Goal: Complete application form

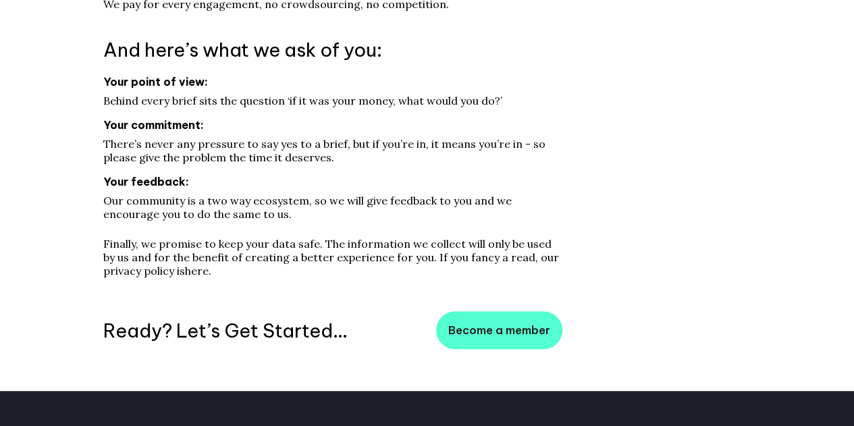
scroll to position [444, 0]
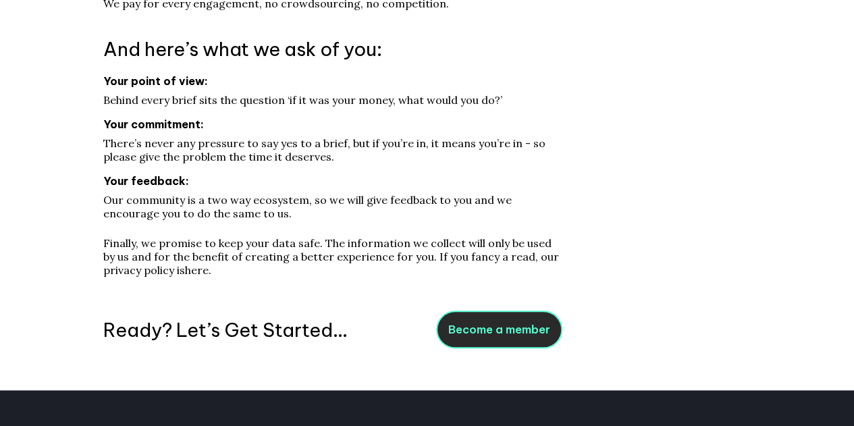
click at [519, 336] on span "Become a member" at bounding box center [499, 330] width 102 height 14
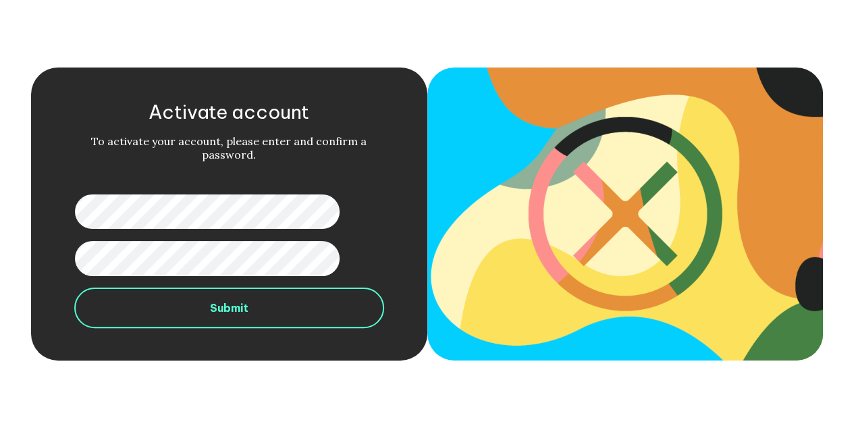
click at [191, 306] on button "Submit" at bounding box center [228, 308] width 309 height 41
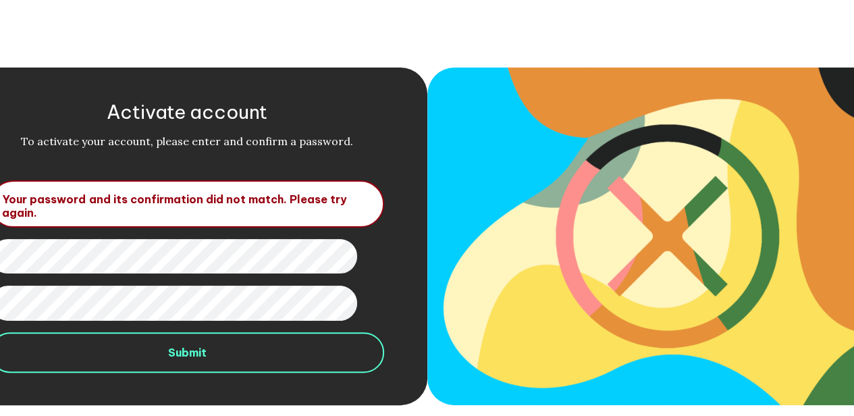
click at [175, 355] on button "Submit" at bounding box center [187, 352] width 394 height 41
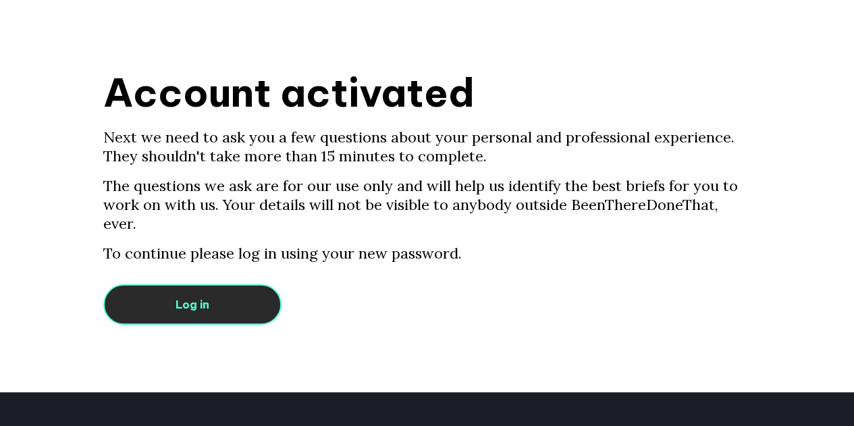
click at [204, 284] on link "Log in" at bounding box center [192, 304] width 178 height 41
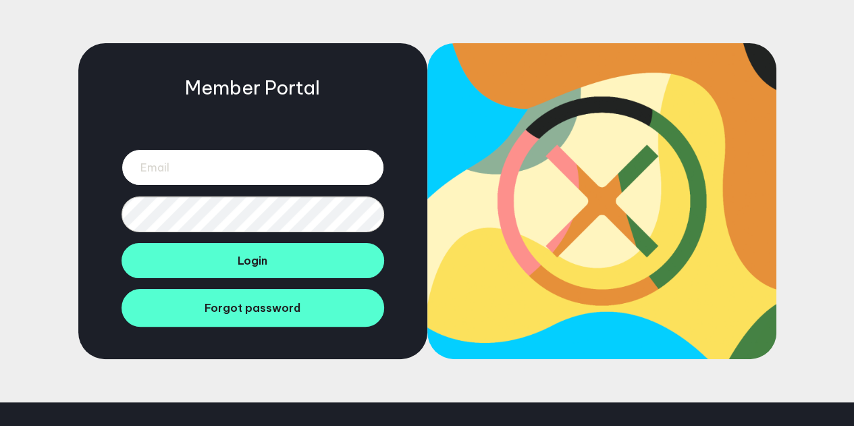
click at [167, 162] on input "email" at bounding box center [253, 167] width 263 height 36
type input "[EMAIL_ADDRESS][DOMAIN_NAME]"
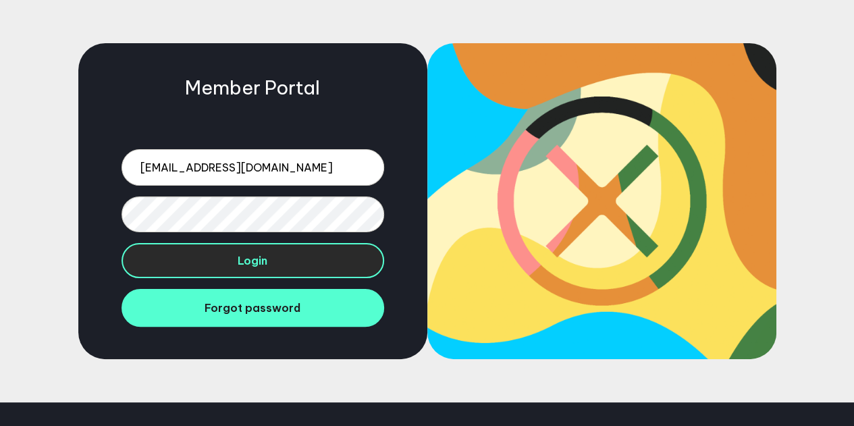
click at [205, 261] on button "Login" at bounding box center [253, 260] width 263 height 35
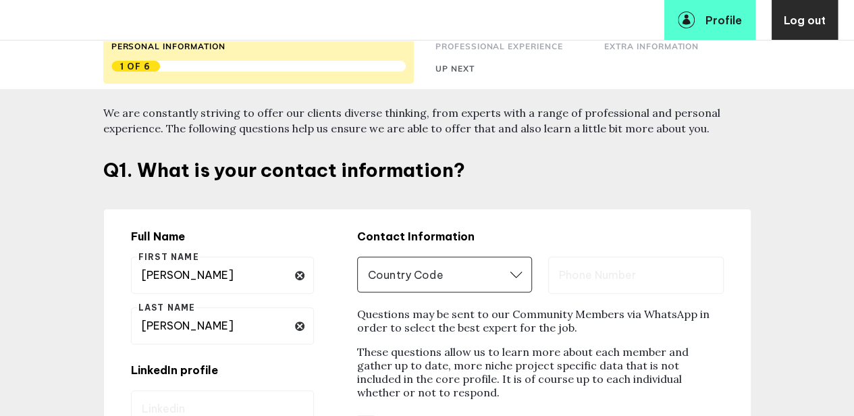
scroll to position [91, 0]
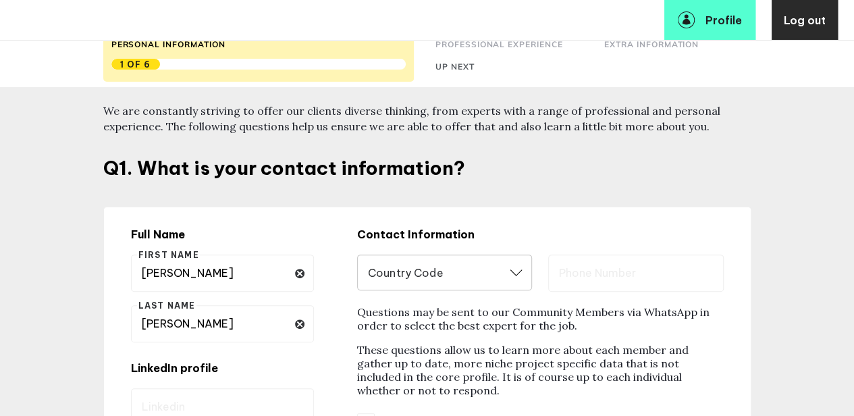
click at [522, 275] on icon "Open" at bounding box center [516, 272] width 13 height 7
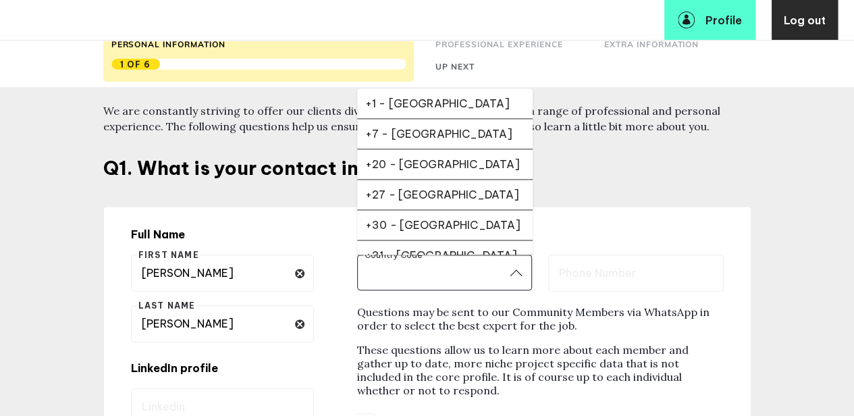
click at [404, 105] on div "+1 - [GEOGRAPHIC_DATA]" at bounding box center [444, 104] width 159 height 14
type input "+1 - [GEOGRAPHIC_DATA]"
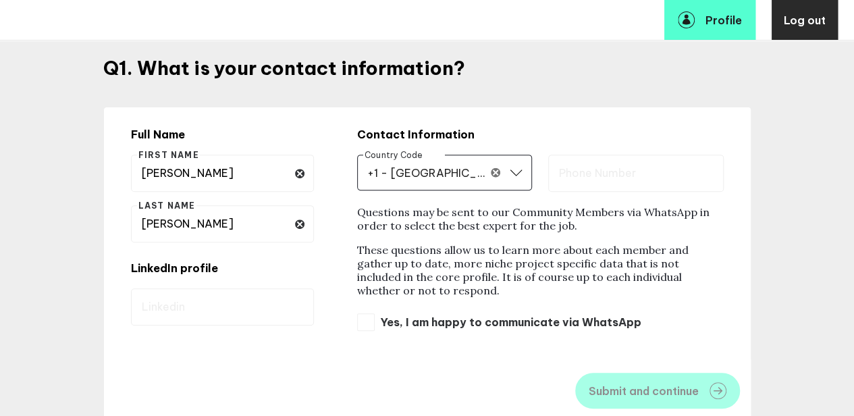
scroll to position [230, 0]
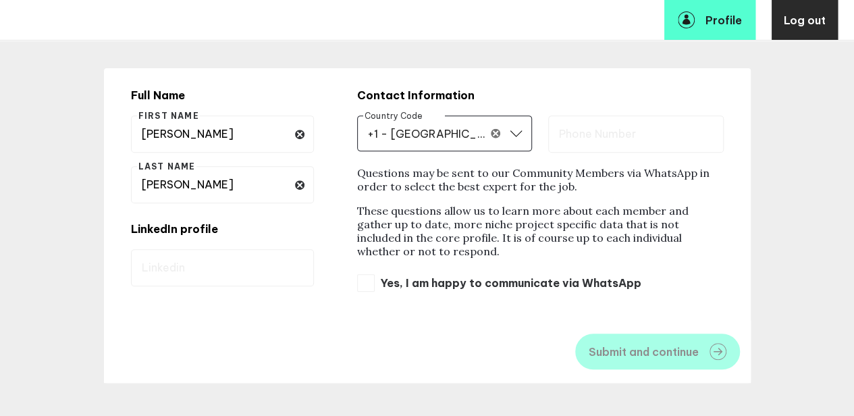
click at [496, 200] on div "Questions may be sent to our Community Members via WhatsApp in order to select …" at bounding box center [540, 229] width 367 height 126
click at [594, 134] on input "text" at bounding box center [635, 133] width 175 height 37
type input "6465121536"
type input "+1 - [GEOGRAPHIC_DATA]"
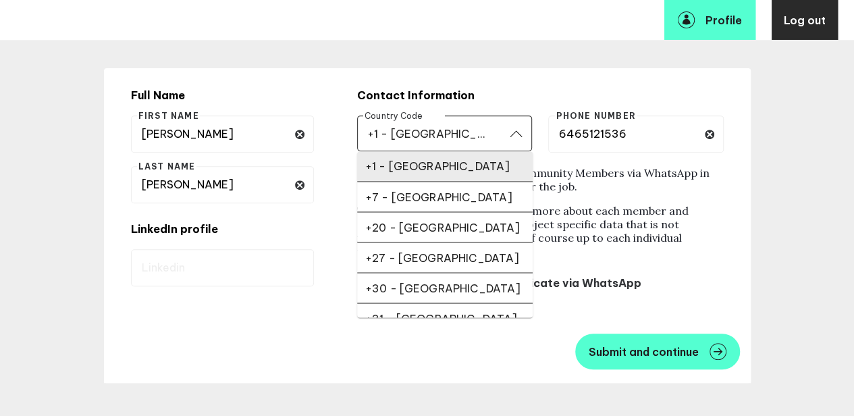
click at [643, 290] on label "Yes, I am happy to communicate via WhatsApp" at bounding box center [540, 283] width 367 height 18
click at [375, 290] on input "Yes, I am happy to communicate via WhatsApp" at bounding box center [366, 283] width 18 height 18
checkbox input "true"
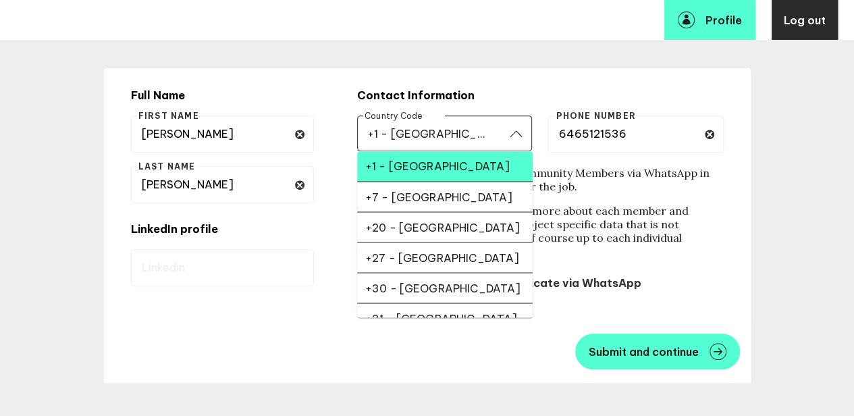
click at [399, 171] on div "+1 - [GEOGRAPHIC_DATA]" at bounding box center [444, 166] width 159 height 14
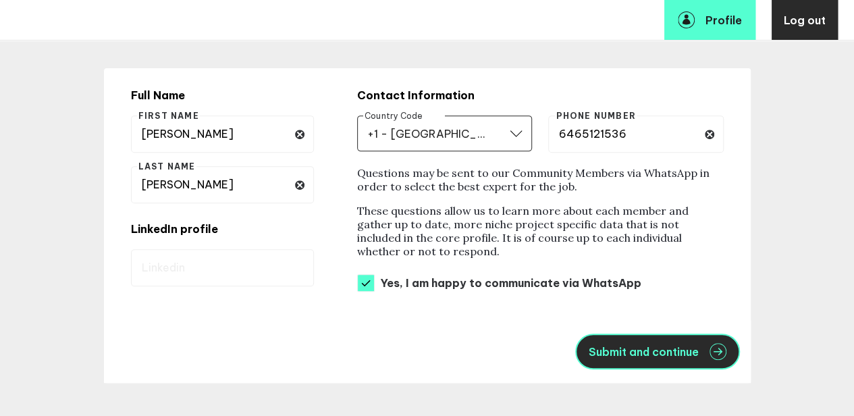
click at [670, 352] on span "Submit and continue" at bounding box center [644, 351] width 110 height 11
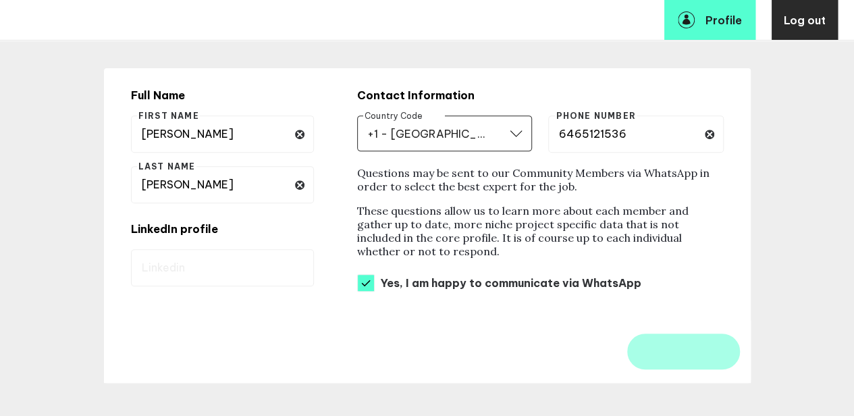
scroll to position [165, 0]
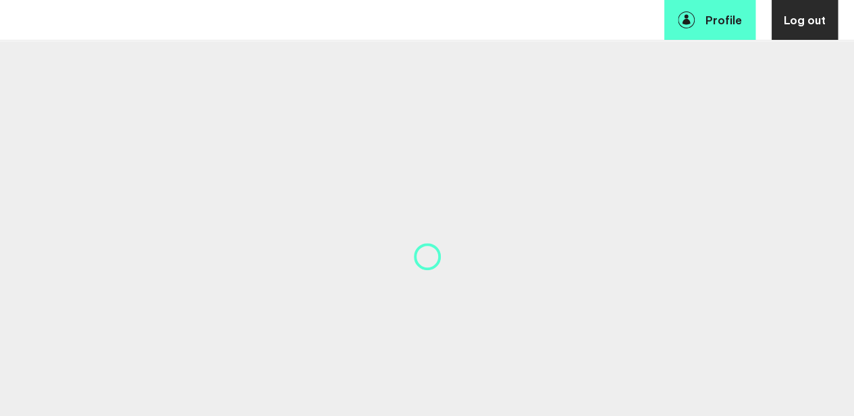
select select "19092"
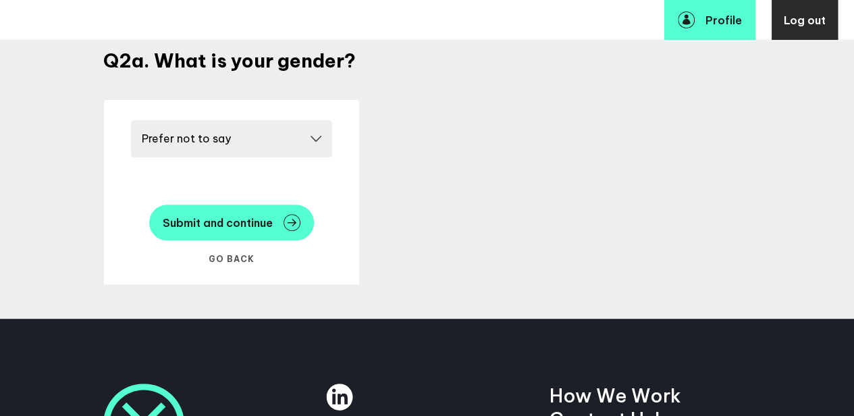
click at [221, 257] on button "Go Back" at bounding box center [231, 259] width 59 height 24
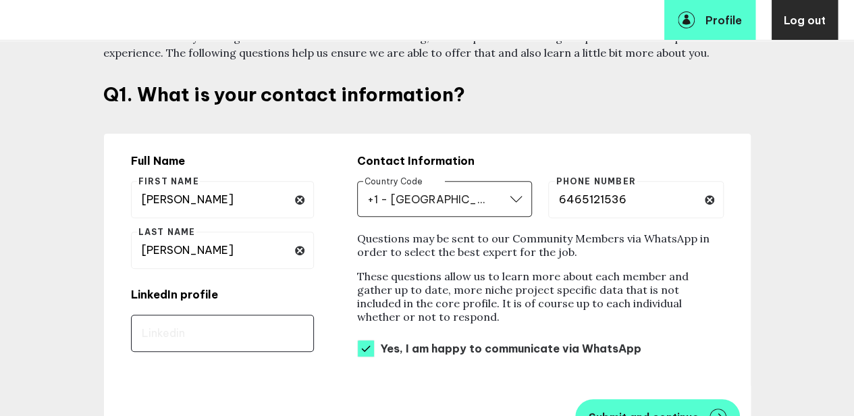
click at [175, 327] on input "text" at bounding box center [222, 333] width 183 height 37
paste input "[URL][DOMAIN_NAME]"
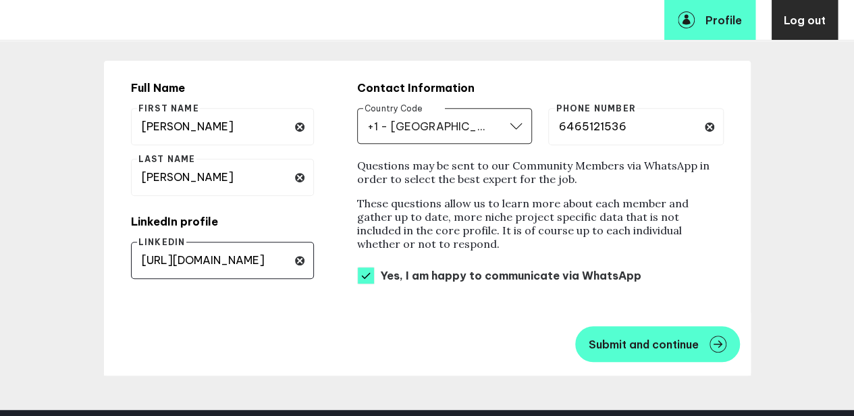
scroll to position [242, 0]
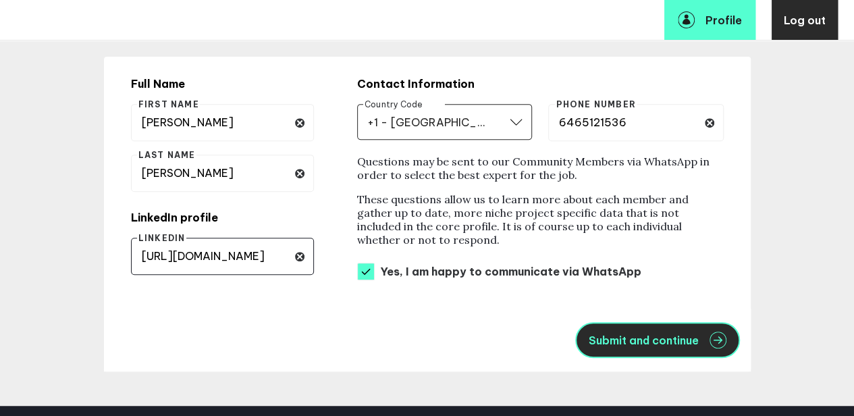
type input "[URL][DOMAIN_NAME]"
click at [632, 337] on span "Submit and continue" at bounding box center [644, 340] width 110 height 11
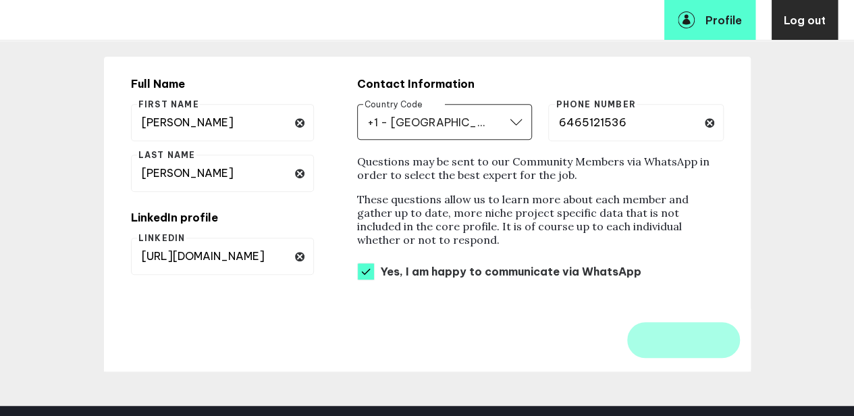
scroll to position [165, 0]
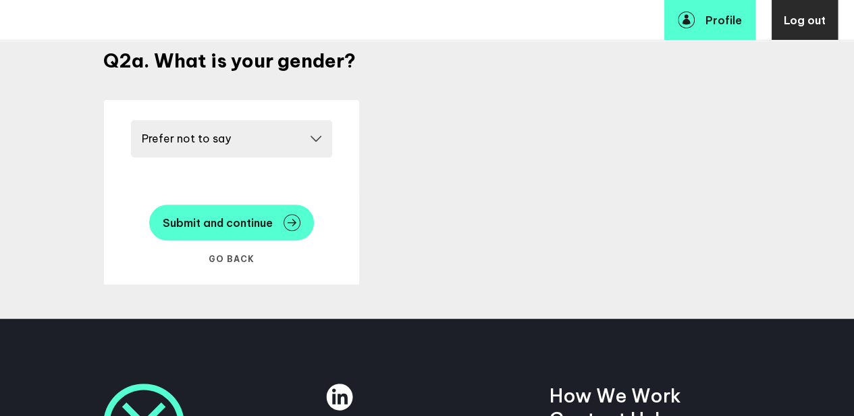
click at [244, 142] on select "Please select a gender Female Male Other Prefer not to say" at bounding box center [231, 138] width 201 height 37
select select "19089"
click at [135, 120] on select "Please select a gender Female Male Other Prefer not to say" at bounding box center [231, 138] width 201 height 37
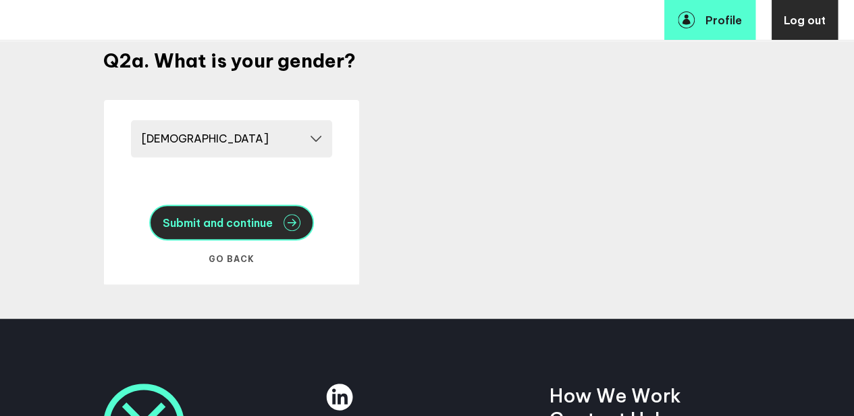
click at [230, 221] on span "Submit and continue" at bounding box center [218, 222] width 110 height 11
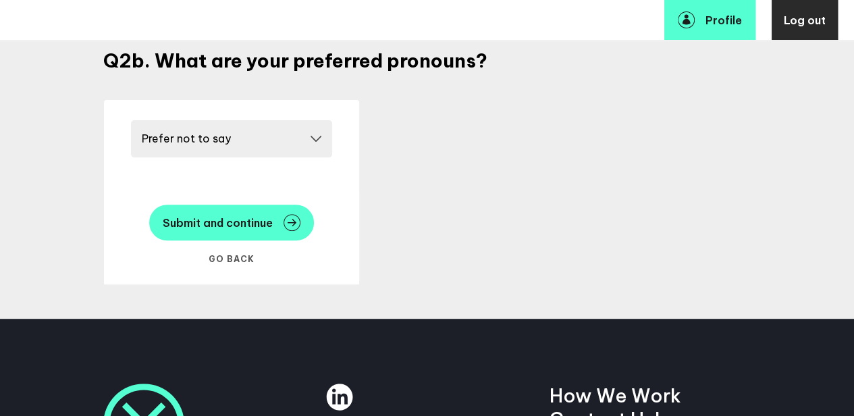
click at [221, 130] on select "Please select a pronoun He/him She/her They/them Prefer not to say" at bounding box center [231, 138] width 201 height 37
select select "20249"
click at [135, 120] on select "Please select a pronoun He/him She/her They/them Prefer not to say" at bounding box center [231, 138] width 201 height 37
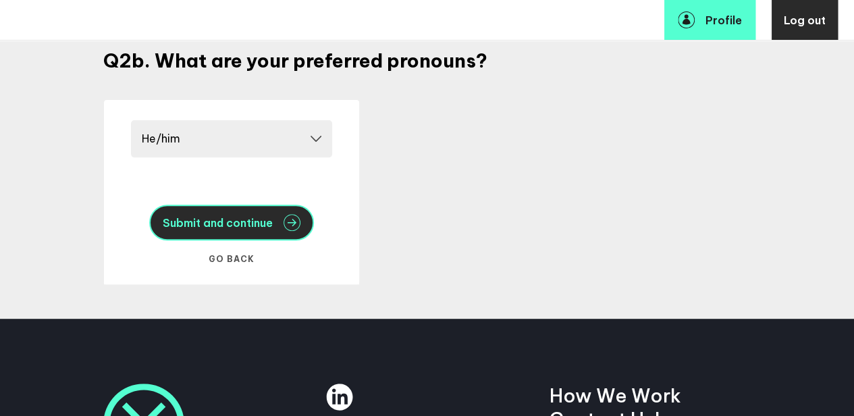
click at [237, 227] on span "Submit and continue" at bounding box center [218, 222] width 110 height 11
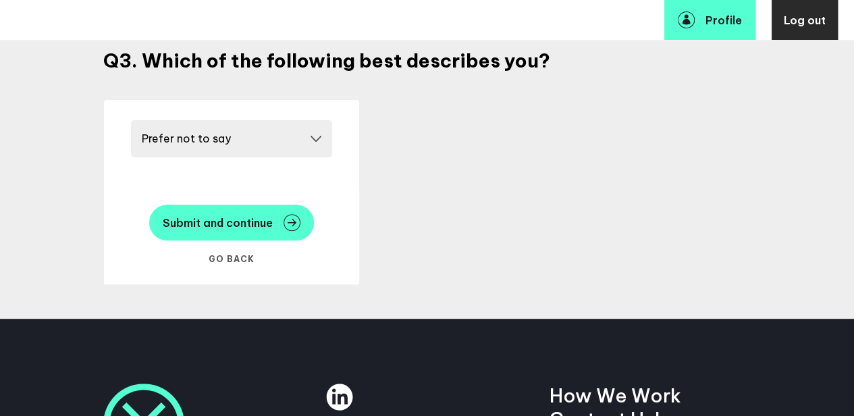
click at [215, 125] on select "Please select a race/ethnicity Asian or Pacific Islander Black or African Ameri…" at bounding box center [231, 138] width 201 height 37
select select "19085"
click at [135, 120] on select "Please select a race/ethnicity Asian or Pacific Islander Black or African Ameri…" at bounding box center [231, 138] width 201 height 37
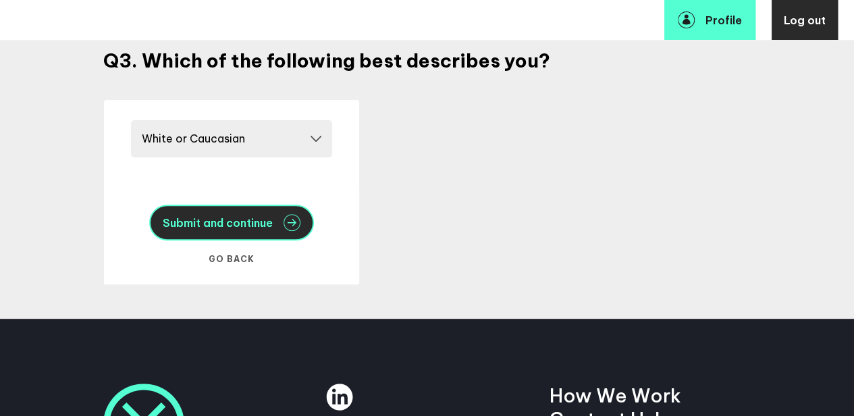
click at [205, 221] on span "Submit and continue" at bounding box center [218, 222] width 110 height 11
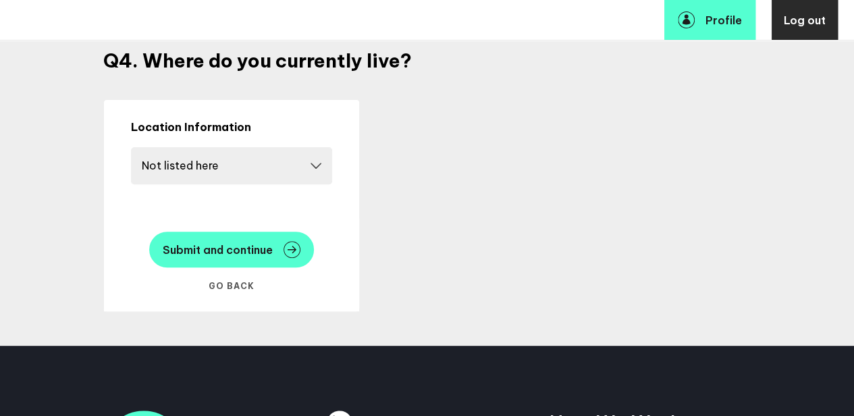
click at [198, 161] on select "Please select a country Country Afghanistan Albania Algeria Andorra Angola Anti…" at bounding box center [231, 165] width 201 height 37
select select "14724"
click at [135, 147] on select "Please select a country Country Afghanistan Albania Algeria Andorra Angola Anti…" at bounding box center [231, 165] width 201 height 37
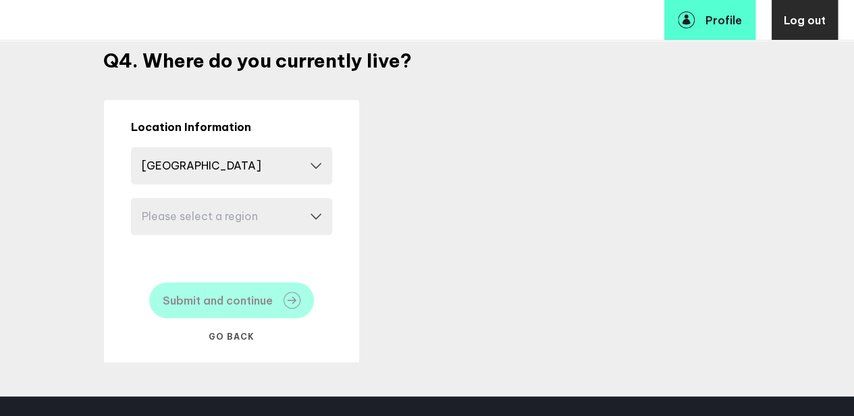
click at [213, 217] on select "Please select a region Alabama Alaska Arizona Arkansas California Colorado Conn…" at bounding box center [231, 216] width 201 height 37
select select "17630"
click at [135, 198] on select "Please select a region Alabama Alaska Arizona Arkansas California Colorado Conn…" at bounding box center [231, 216] width 201 height 37
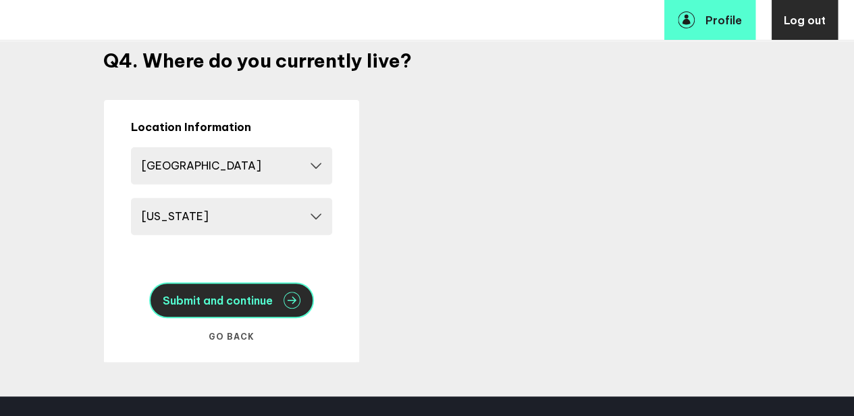
click at [227, 303] on span "Submit and continue" at bounding box center [218, 300] width 110 height 11
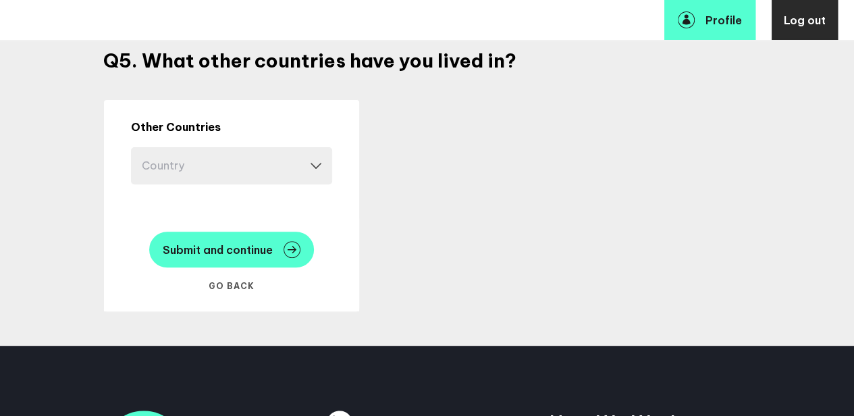
click at [192, 167] on select "Country Afghanistan Albania Algeria Andorra Angola Antigua and Barbuda Argentin…" at bounding box center [231, 165] width 201 height 37
select select "10164"
click at [135, 184] on select "Country Afghanistan Albania Algeria Andorra Angola Antigua and Barbuda Argentin…" at bounding box center [231, 165] width 201 height 37
select select
select select "10164"
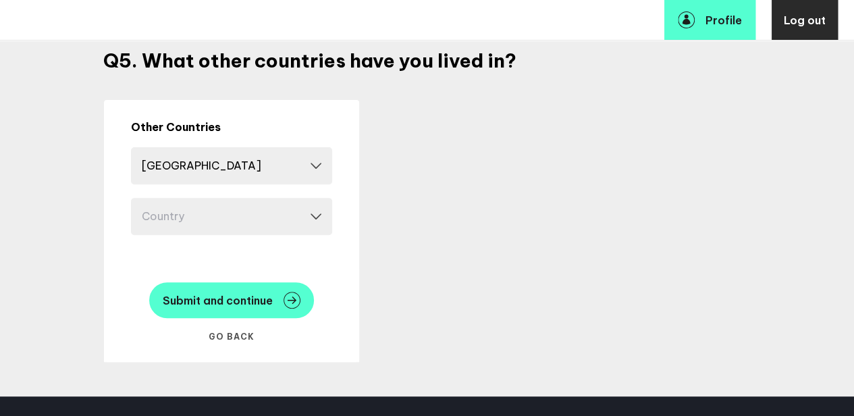
click at [190, 222] on select "Country Afghanistan Albania Algeria Andorra Angola Antigua and Barbuda Argentin…" at bounding box center [231, 216] width 201 height 37
select select "10937"
click at [135, 235] on select "Country Afghanistan Albania Algeria Andorra Angola Antigua and Barbuda Argentin…" at bounding box center [231, 216] width 201 height 37
select select
select select "10937"
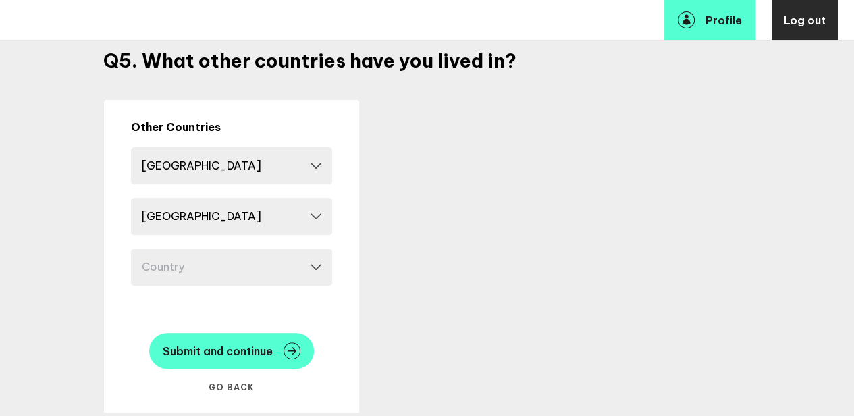
select select "10756"
select select
select select "10756"
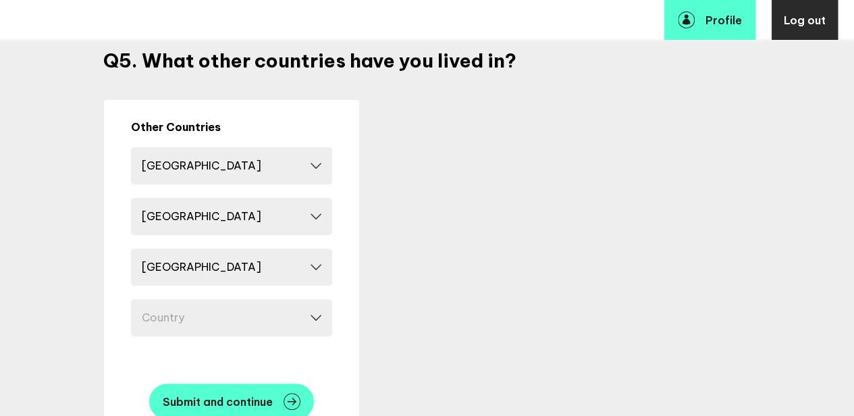
click at [189, 277] on select "Remove - Afghanistan Albania Algeria Andorra Angola Antigua and Barbuda Argenti…" at bounding box center [231, 266] width 201 height 37
select select "14666"
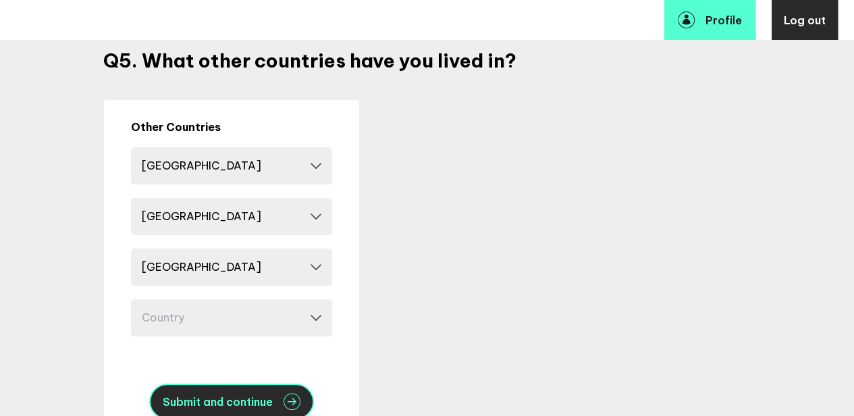
click at [211, 396] on span "Submit and continue" at bounding box center [218, 401] width 110 height 11
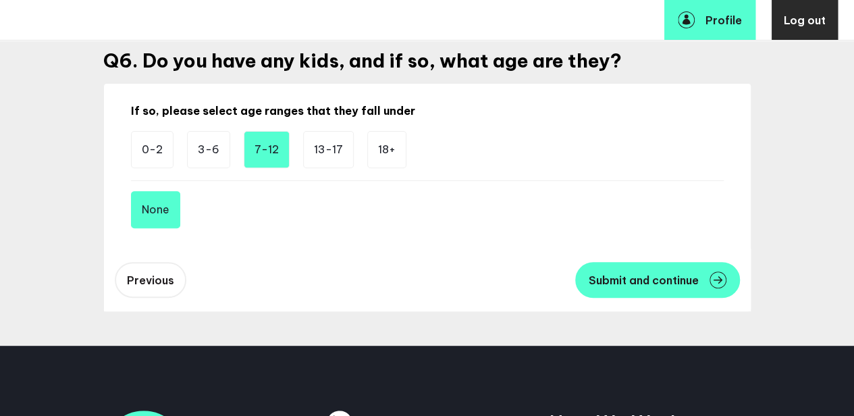
click at [257, 149] on li "7-12" at bounding box center [267, 149] width 46 height 37
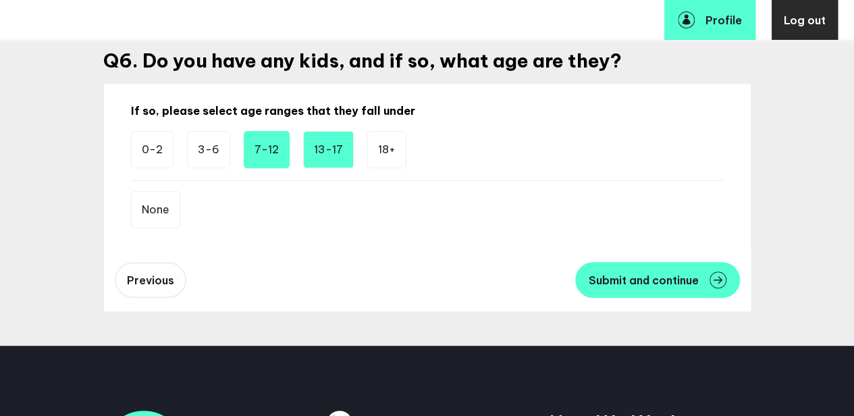
click at [325, 157] on li "13-17" at bounding box center [328, 149] width 51 height 37
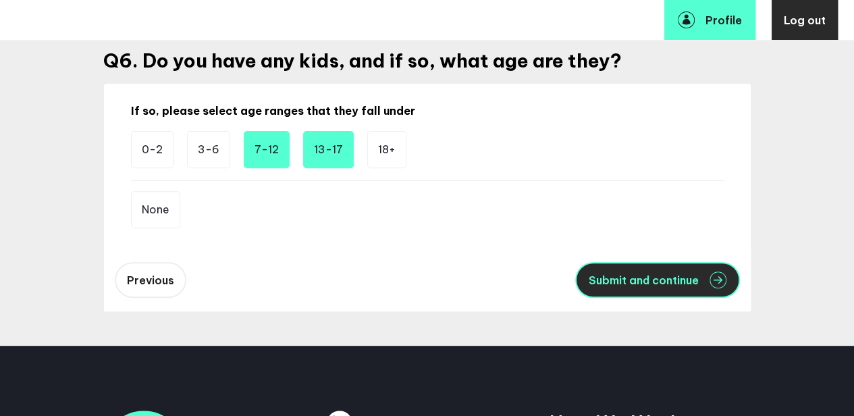
click at [647, 280] on span "Submit and continue" at bounding box center [644, 280] width 110 height 11
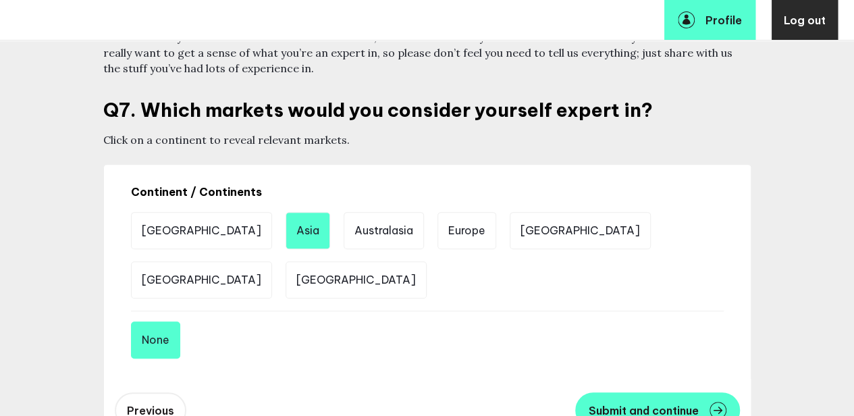
click at [286, 230] on li "Asia" at bounding box center [308, 230] width 45 height 37
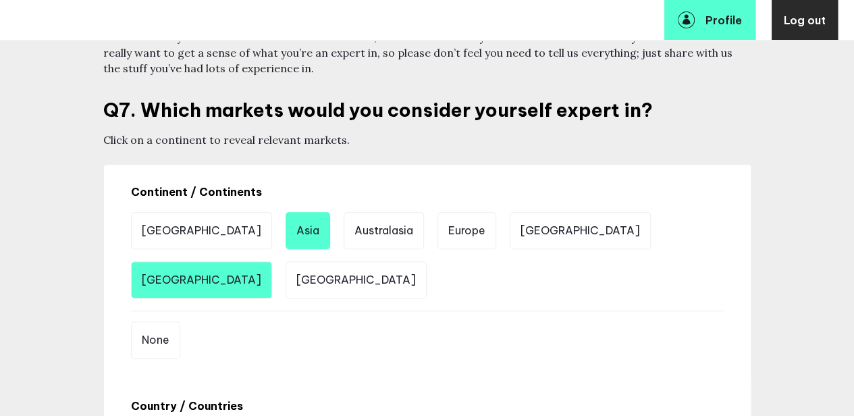
click at [272, 261] on li "North America" at bounding box center [201, 279] width 141 height 37
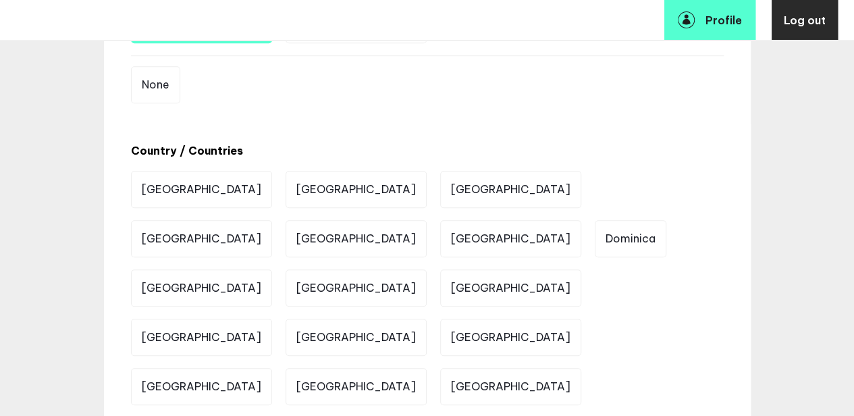
scroll to position [444, 5]
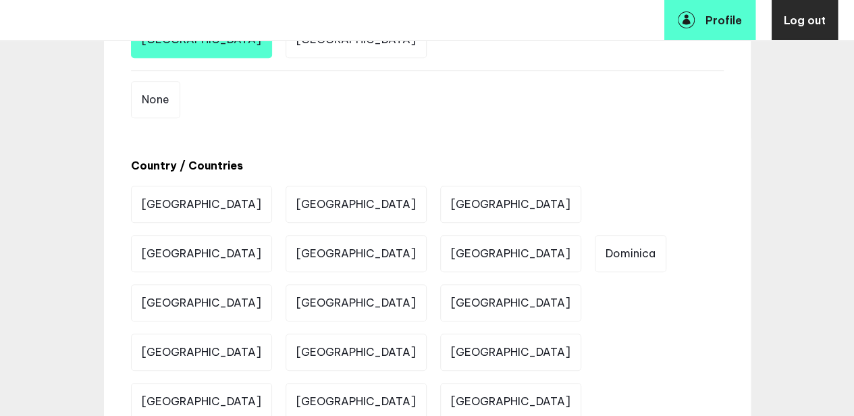
scroll to position [473, 5]
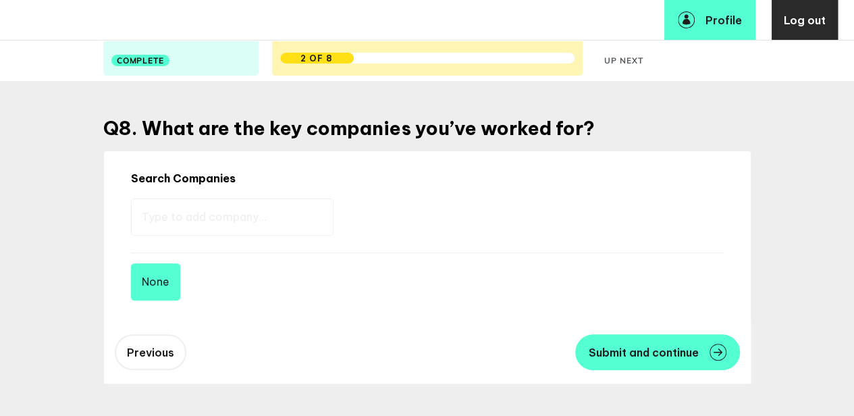
scroll to position [98, 5]
click at [183, 215] on input "text" at bounding box center [232, 216] width 203 height 37
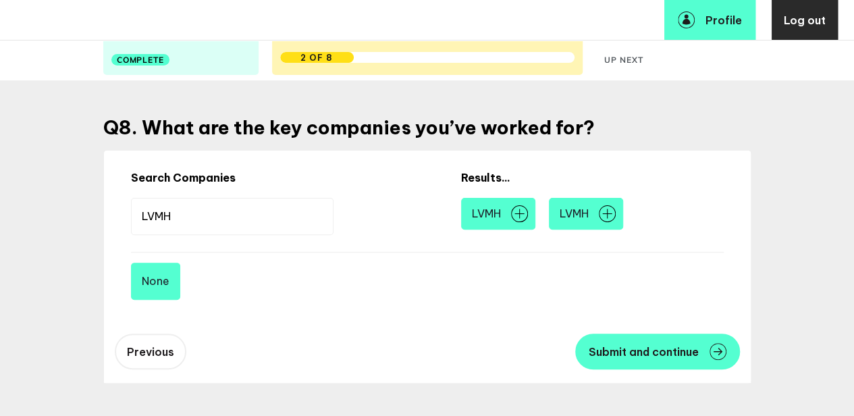
type input "LVMH"
click at [472, 217] on span "LVMH" at bounding box center [486, 214] width 29 height 16
click at [511, 213] on img at bounding box center [519, 213] width 17 height 17
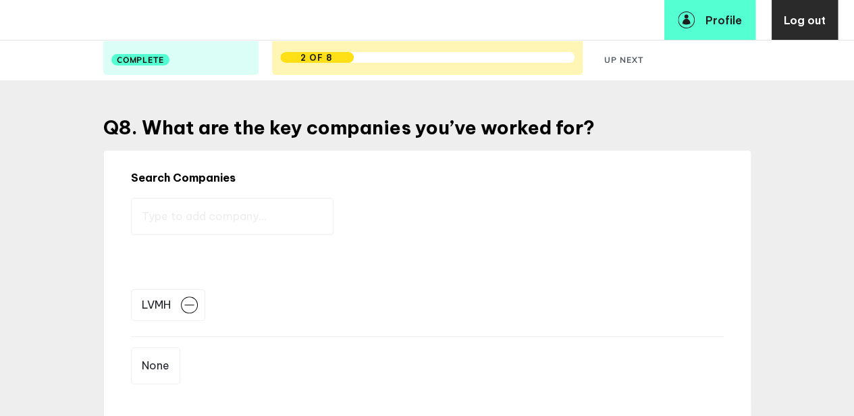
click at [177, 214] on input "text" at bounding box center [232, 216] width 203 height 37
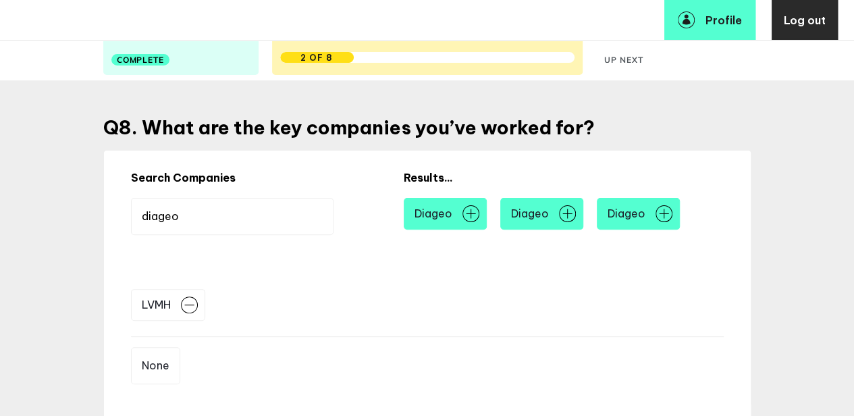
type input "diageo"
click at [425, 211] on li "Diageo" at bounding box center [445, 214] width 83 height 32
click at [462, 216] on img at bounding box center [470, 213] width 17 height 17
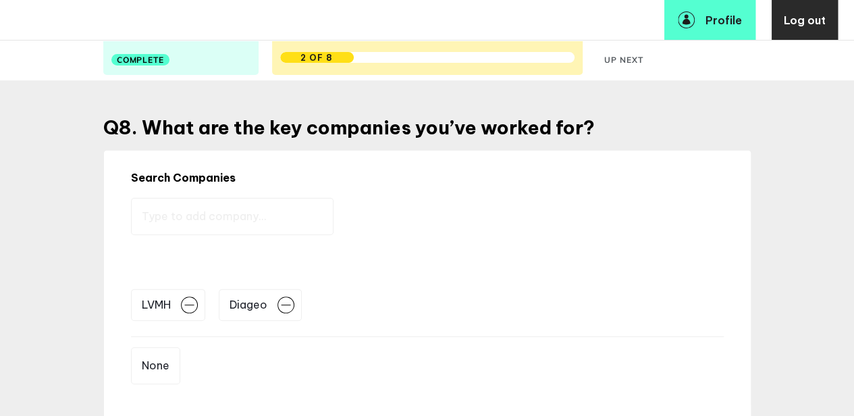
click at [213, 220] on input "text" at bounding box center [232, 216] width 203 height 37
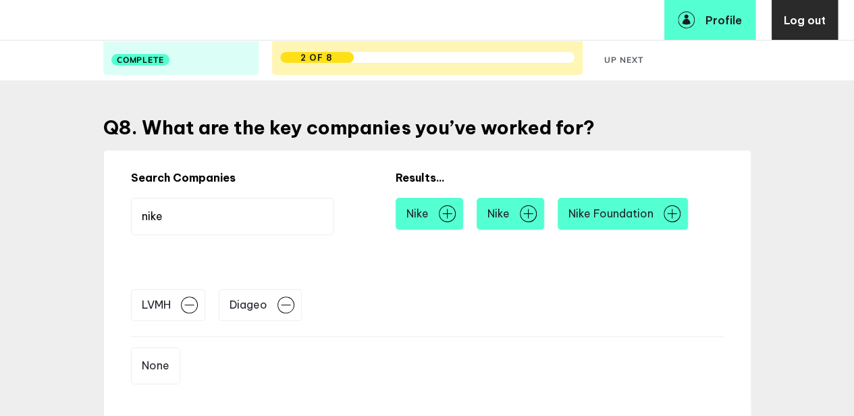
type input "nike"
click at [439, 214] on img at bounding box center [447, 213] width 17 height 17
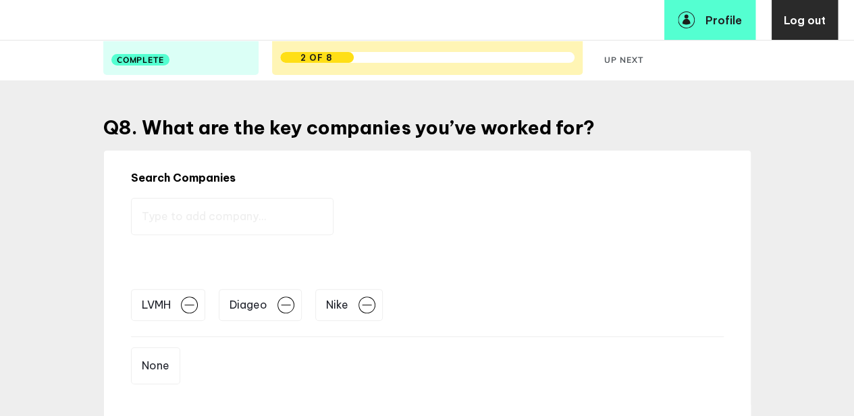
click at [161, 219] on input "text" at bounding box center [232, 216] width 203 height 37
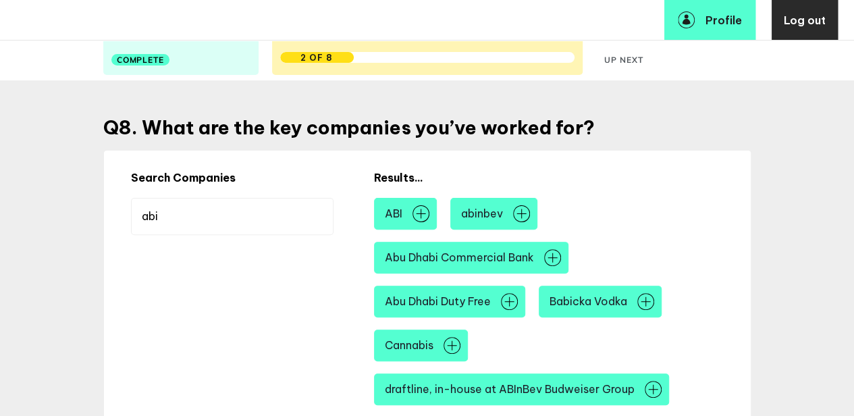
type input "abi"
click at [523, 214] on img at bounding box center [521, 213] width 17 height 17
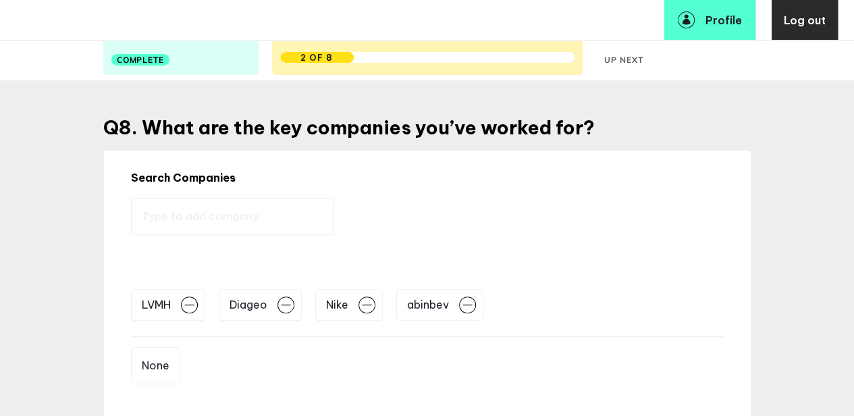
click at [176, 221] on input "text" at bounding box center [232, 216] width 203 height 37
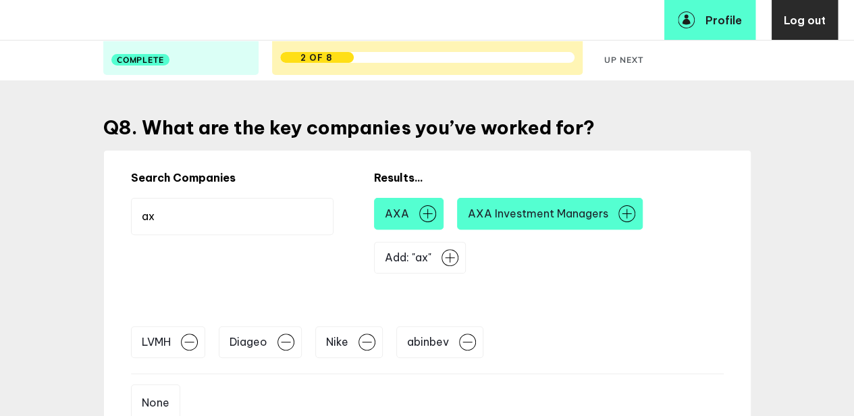
type input "a"
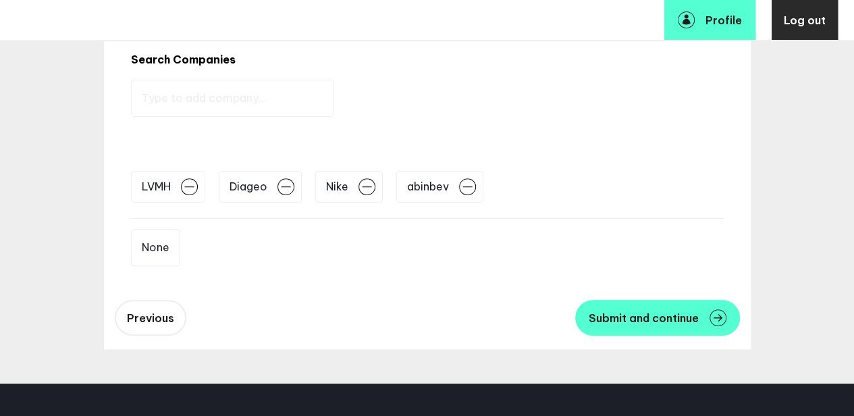
scroll to position [217, 5]
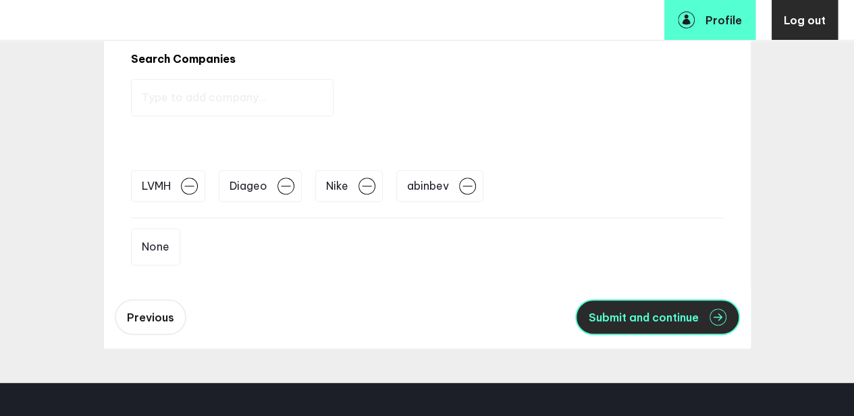
click at [627, 326] on button "Submit and continue" at bounding box center [657, 317] width 165 height 36
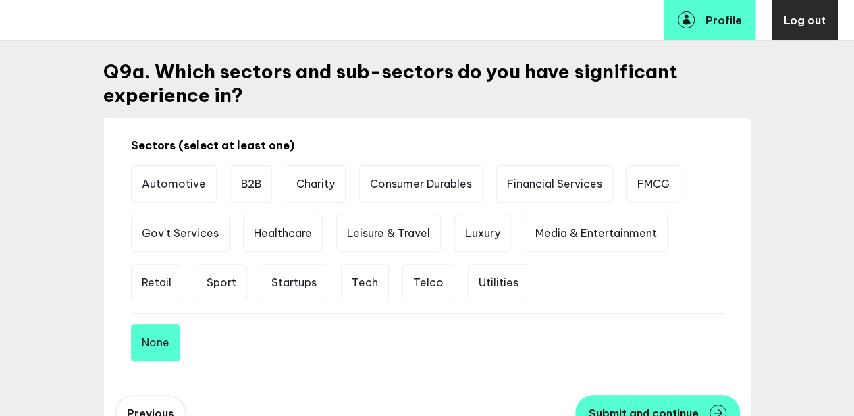
scroll to position [149, 5]
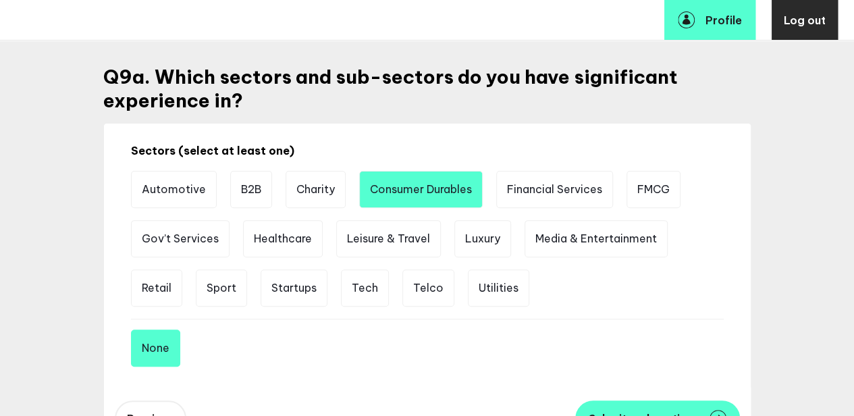
click at [436, 191] on li "Consumer Durables" at bounding box center [421, 189] width 124 height 37
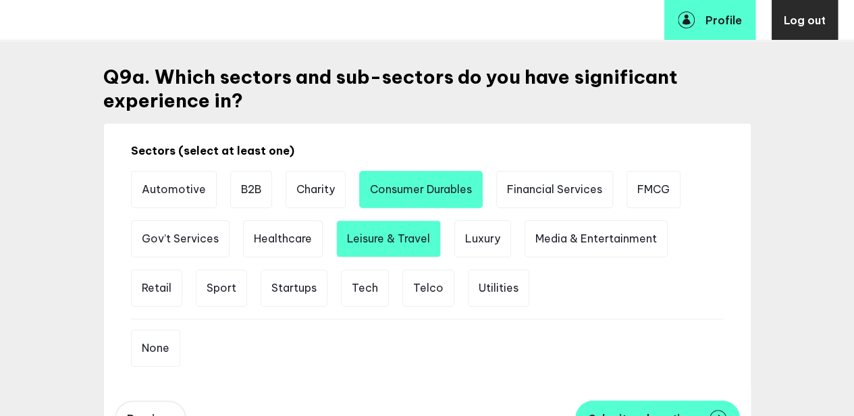
click at [380, 243] on li "Leisure & Travel" at bounding box center [388, 238] width 105 height 37
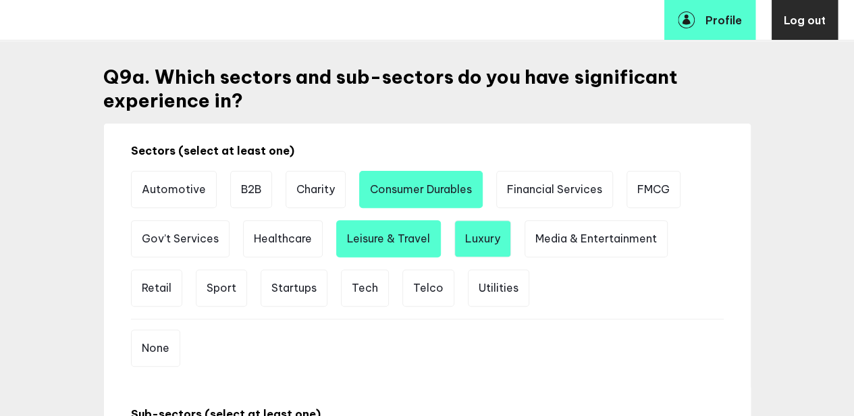
click at [485, 240] on li "Luxury" at bounding box center [482, 238] width 57 height 37
click at [649, 188] on li "FMCG" at bounding box center [654, 189] width 54 height 37
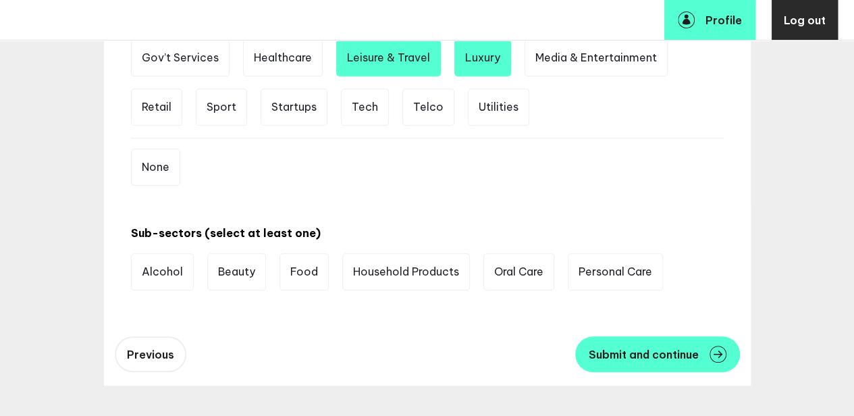
scroll to position [330, 5]
click at [149, 276] on li "Alcohol" at bounding box center [162, 270] width 63 height 37
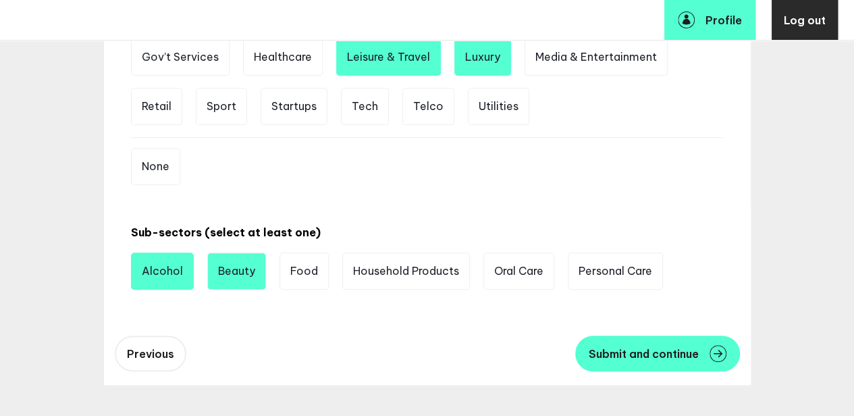
click at [230, 271] on li "Beauty" at bounding box center [236, 270] width 59 height 37
click at [319, 268] on li "Food" at bounding box center [303, 270] width 49 height 37
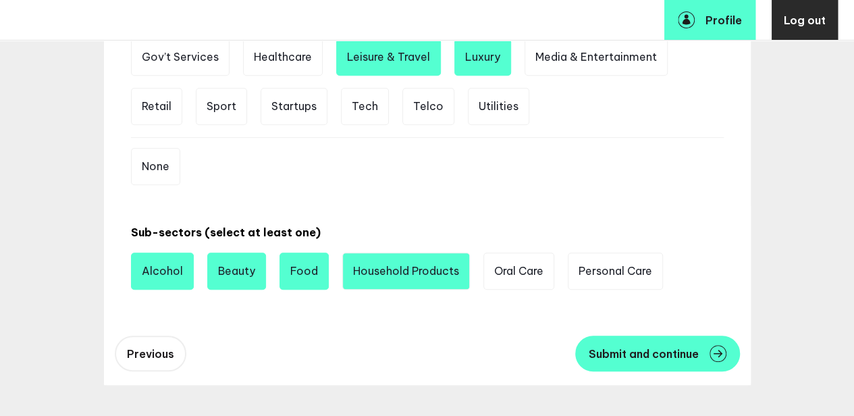
click at [411, 265] on li "Household Products" at bounding box center [406, 270] width 128 height 37
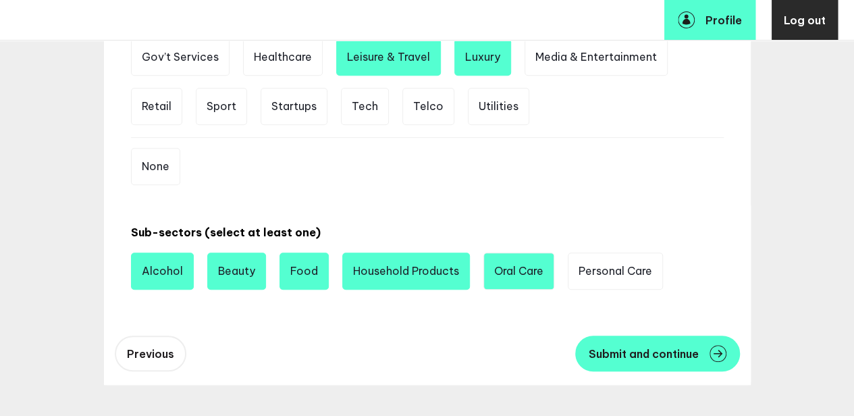
click at [538, 271] on li "Oral Care" at bounding box center [518, 270] width 71 height 37
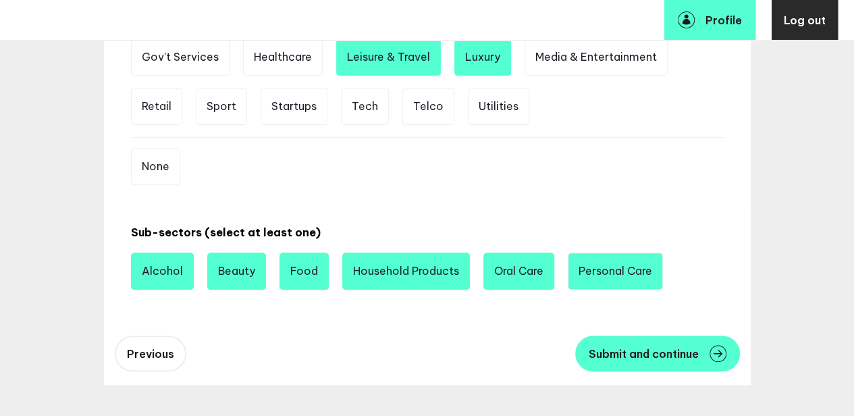
click at [613, 276] on li "Personal Care" at bounding box center [615, 270] width 95 height 37
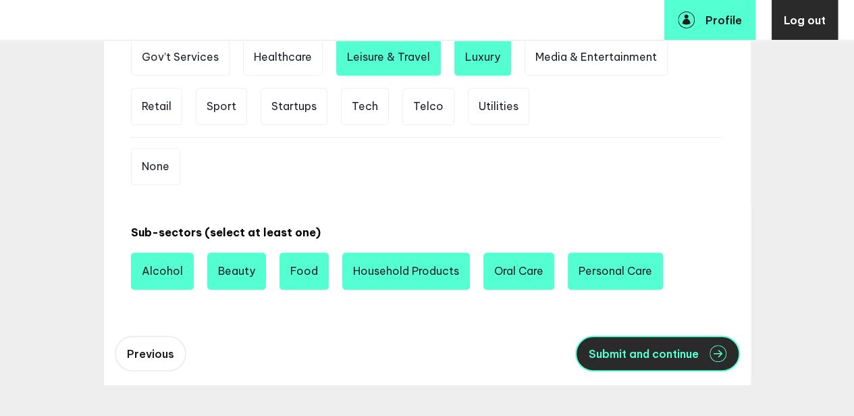
click at [628, 352] on span "Submit and continue" at bounding box center [644, 353] width 110 height 11
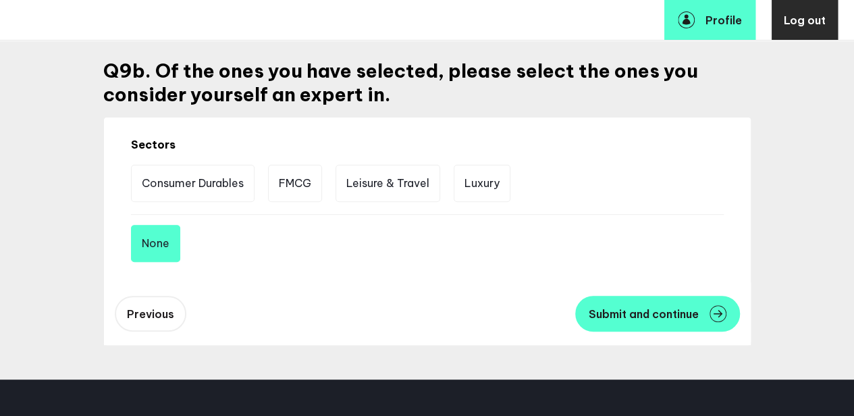
scroll to position [155, 5]
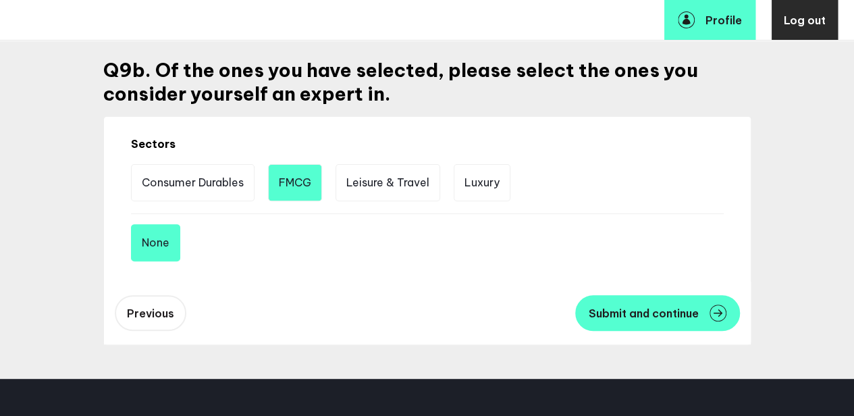
click at [298, 182] on li "FMCG" at bounding box center [295, 182] width 54 height 37
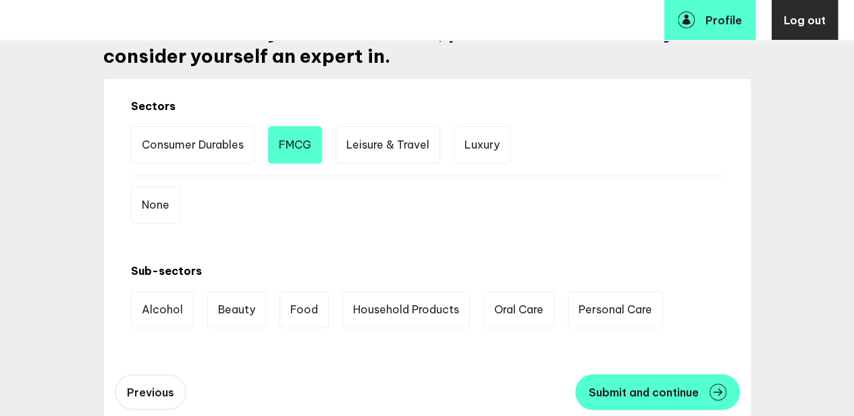
scroll to position [194, 10]
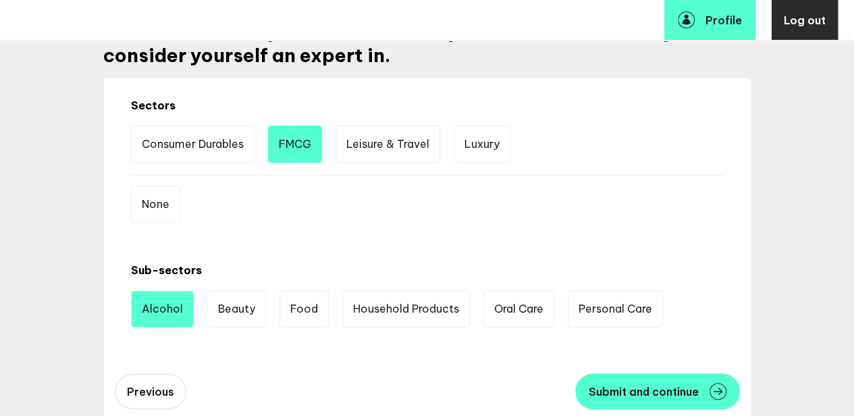
click at [169, 311] on li "Alcohol" at bounding box center [162, 308] width 63 height 37
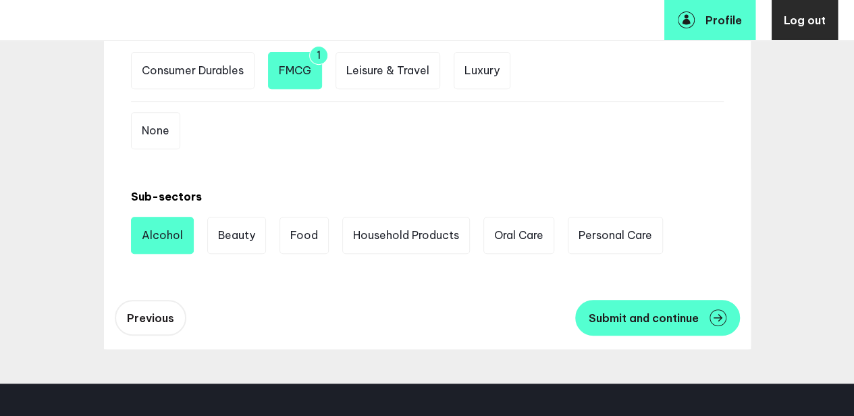
scroll to position [268, 10]
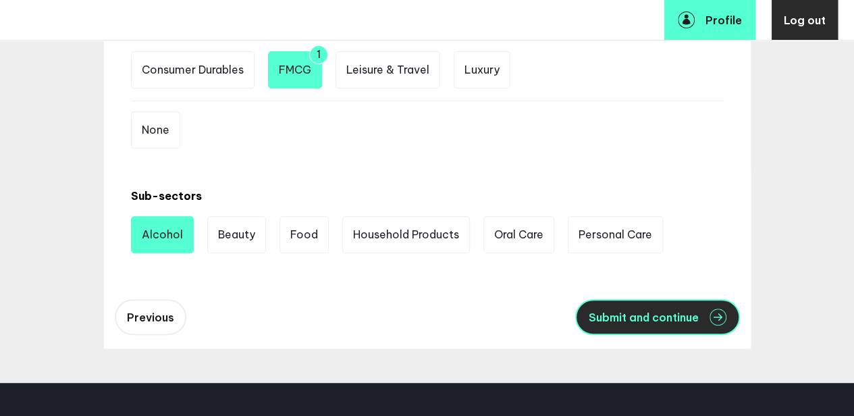
click at [623, 321] on span "Submit and continue" at bounding box center [644, 317] width 110 height 11
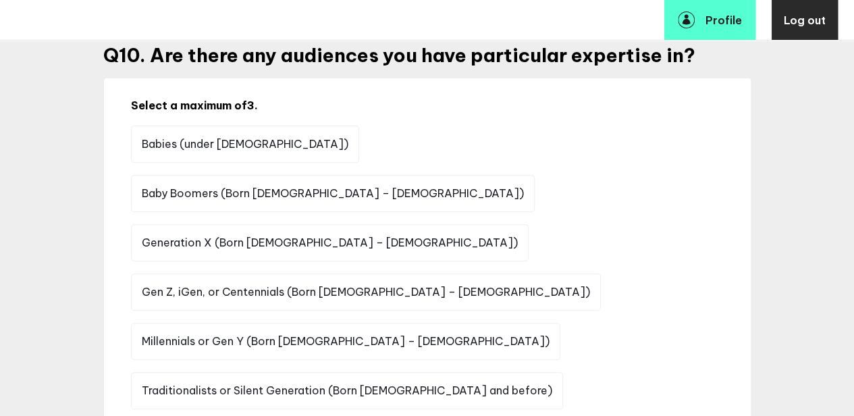
scroll to position [165, 10]
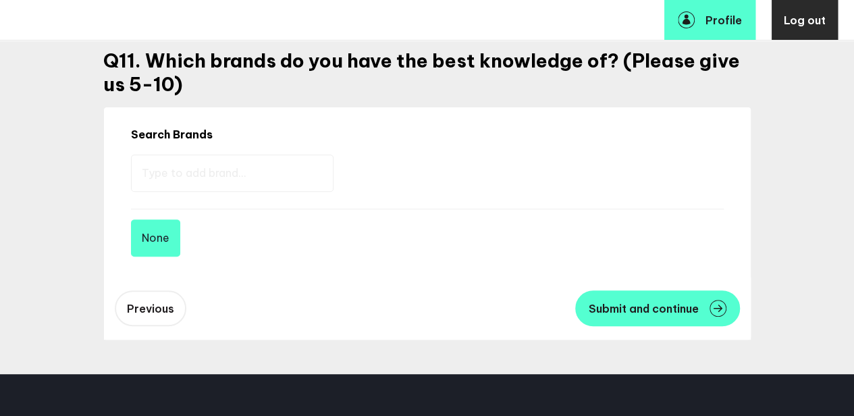
click at [169, 171] on input "text" at bounding box center [232, 173] width 203 height 37
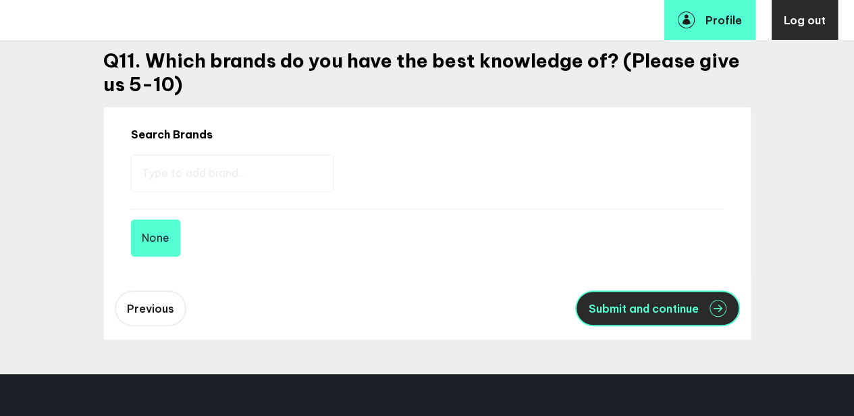
click at [645, 307] on span "Submit and continue" at bounding box center [644, 308] width 110 height 11
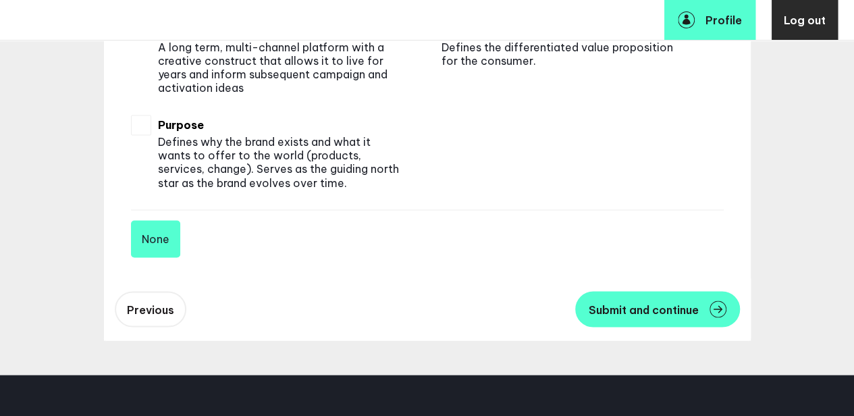
scroll to position [1104, 10]
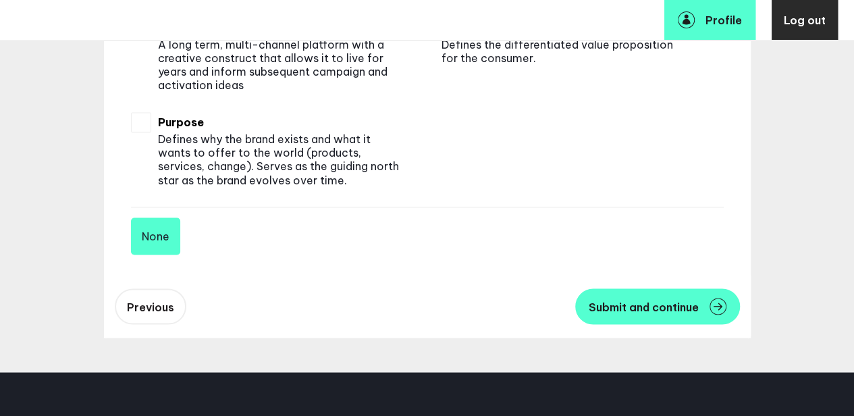
click at [231, 151] on p "Defines why the brand exists and what it wants to offer to the world (products,…" at bounding box center [279, 159] width 243 height 54
checkbox input "true"
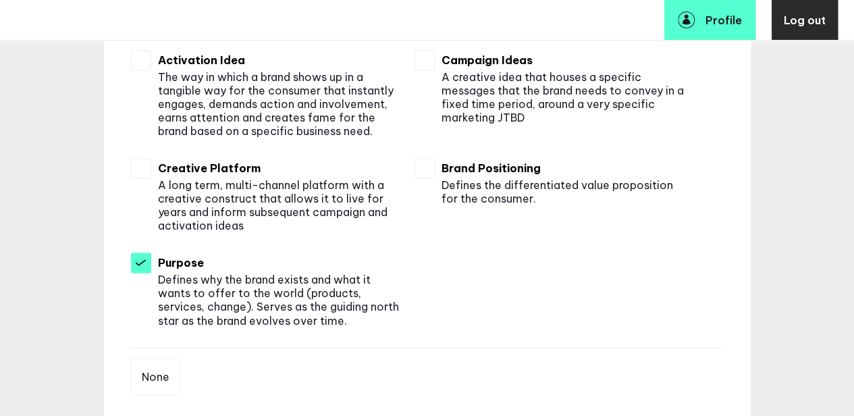
scroll to position [963, 10]
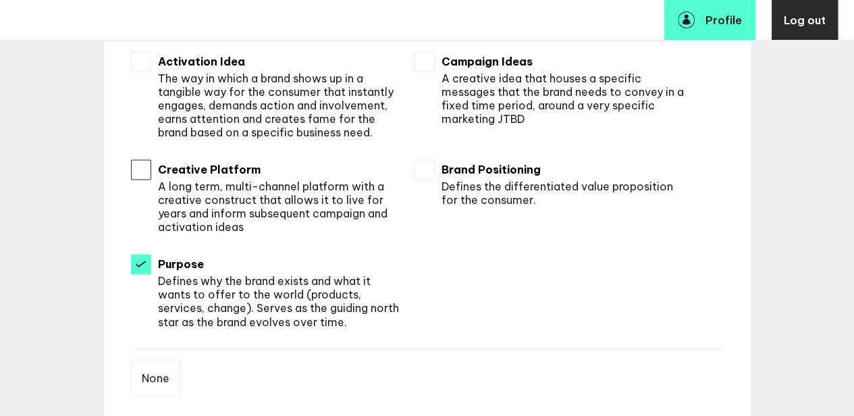
click at [138, 169] on input "checkbox" at bounding box center [141, 169] width 20 height 20
checkbox input "true"
click at [422, 168] on input "checkbox" at bounding box center [425, 169] width 20 height 20
checkbox input "true"
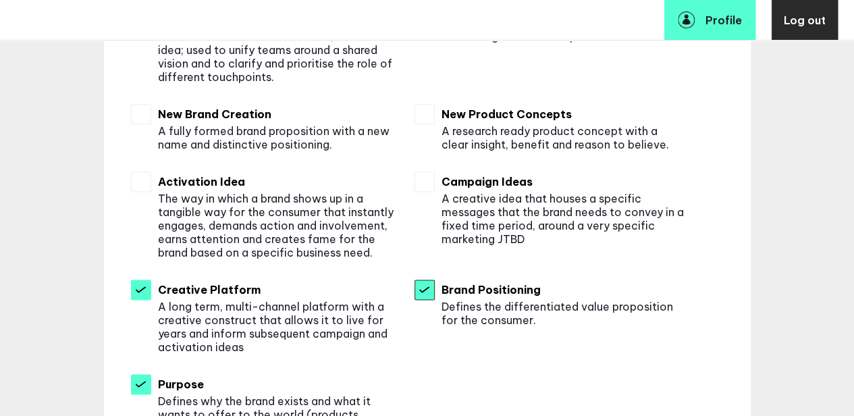
scroll to position [838, 10]
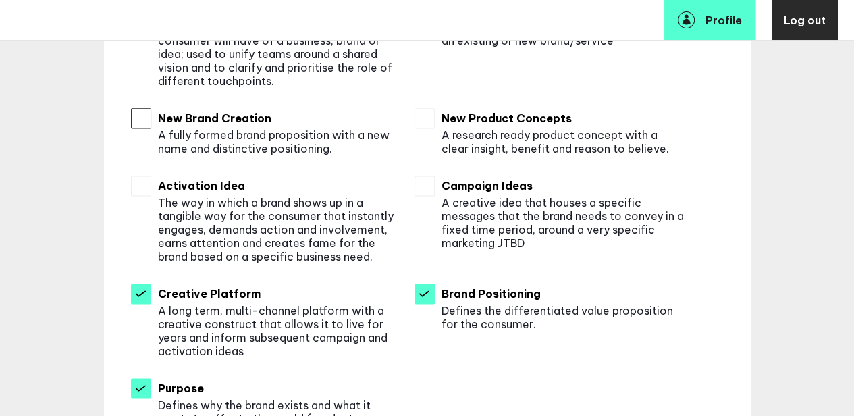
click at [133, 122] on input "checkbox" at bounding box center [141, 118] width 20 height 20
checkbox input "true"
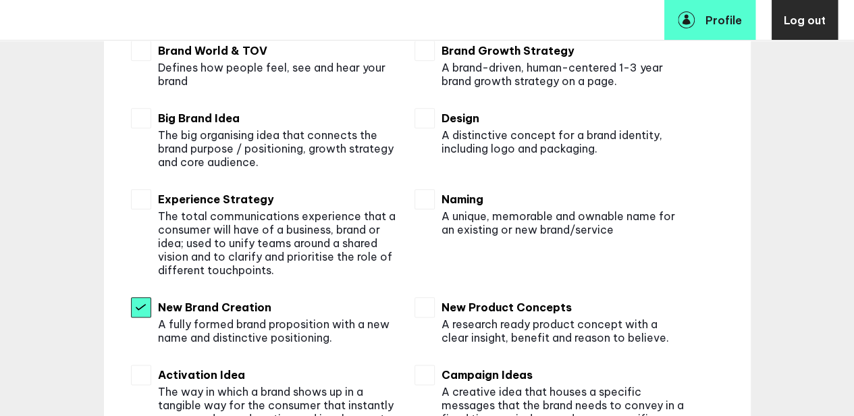
scroll to position [560, 10]
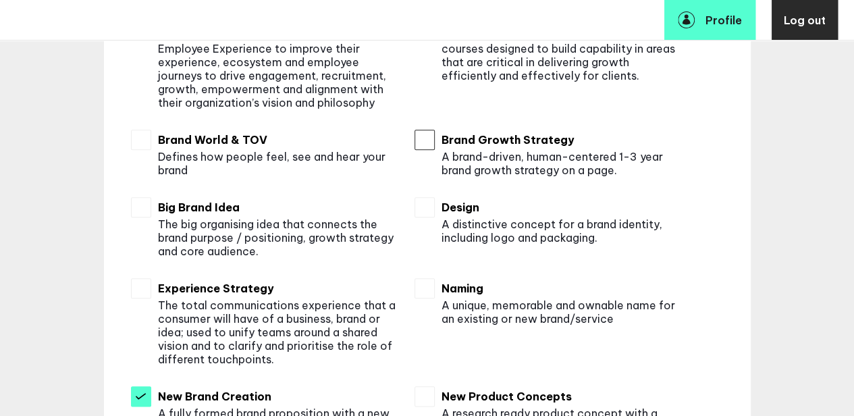
click at [422, 140] on input "checkbox" at bounding box center [425, 140] width 20 height 20
checkbox input "true"
click at [136, 138] on input "checkbox" at bounding box center [141, 140] width 20 height 20
checkbox input "true"
click at [136, 206] on input "checkbox" at bounding box center [141, 207] width 20 height 20
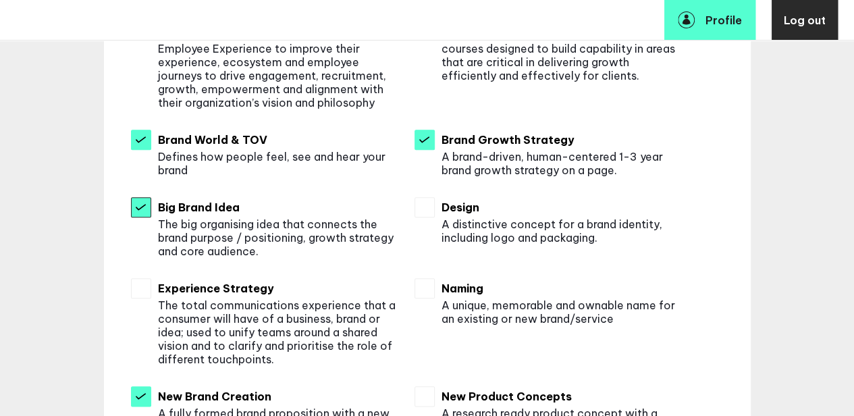
checkbox input "true"
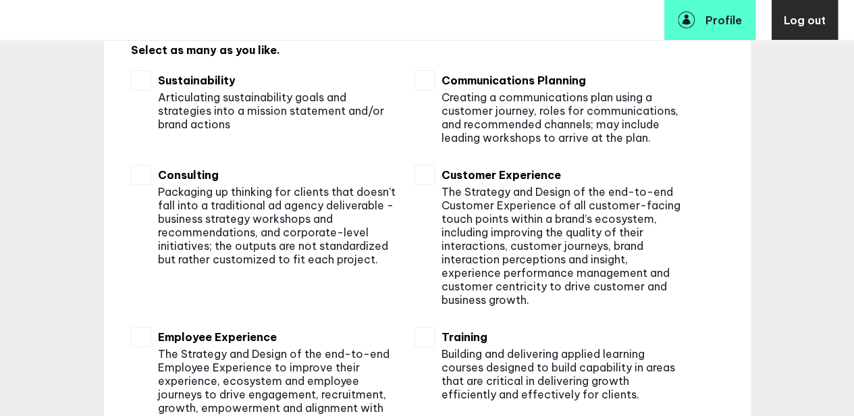
scroll to position [234, 10]
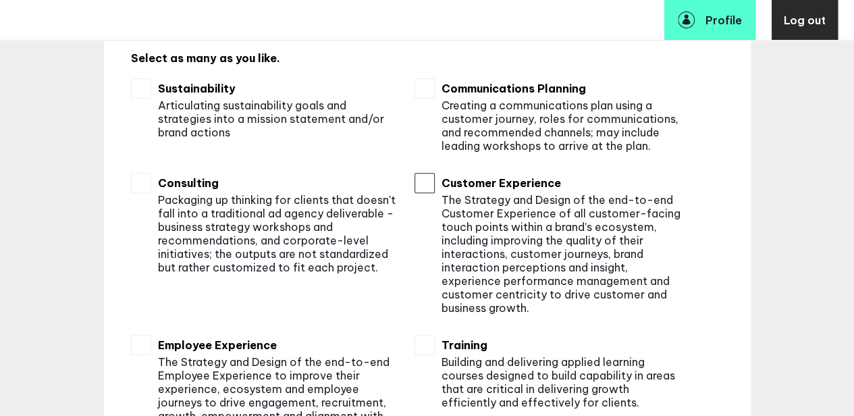
click at [419, 184] on input "checkbox" at bounding box center [425, 183] width 20 height 20
checkbox input "true"
click at [137, 187] on input "checkbox" at bounding box center [141, 183] width 20 height 20
checkbox input "true"
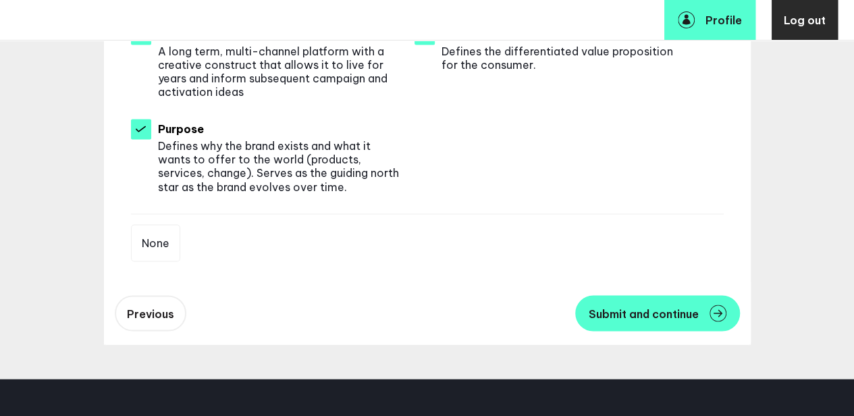
scroll to position [1099, 10]
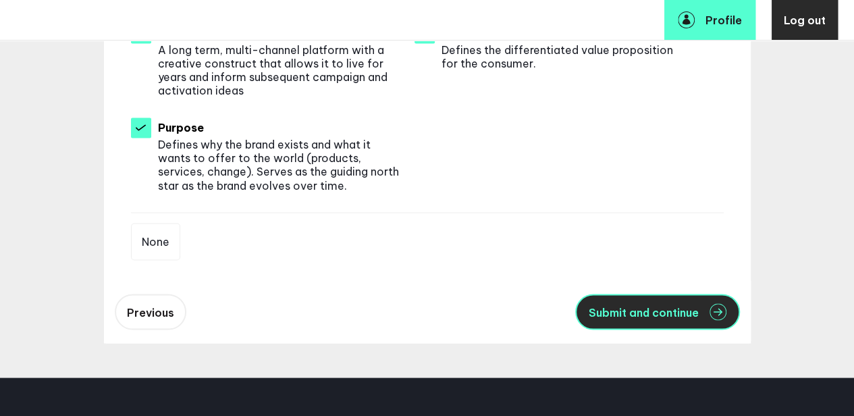
click at [618, 313] on span "Submit and continue" at bounding box center [644, 312] width 110 height 11
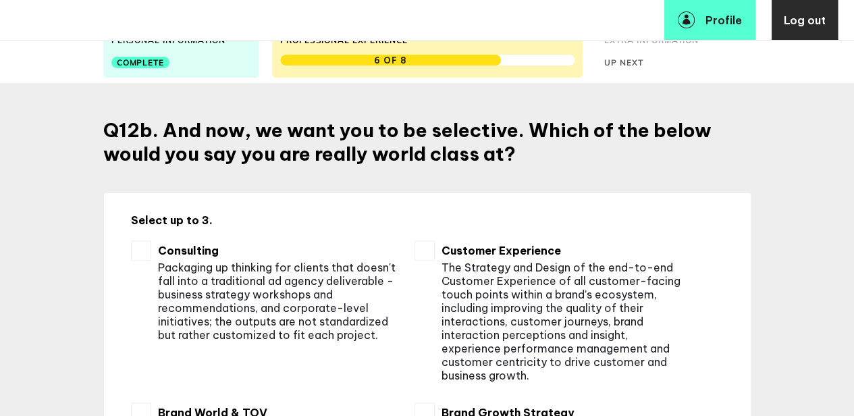
scroll to position [96, 9]
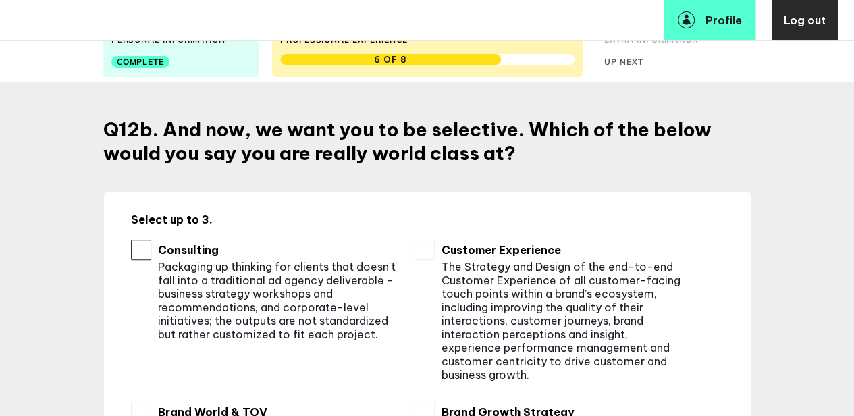
click at [135, 252] on input "checkbox" at bounding box center [141, 250] width 20 height 20
checkbox input "true"
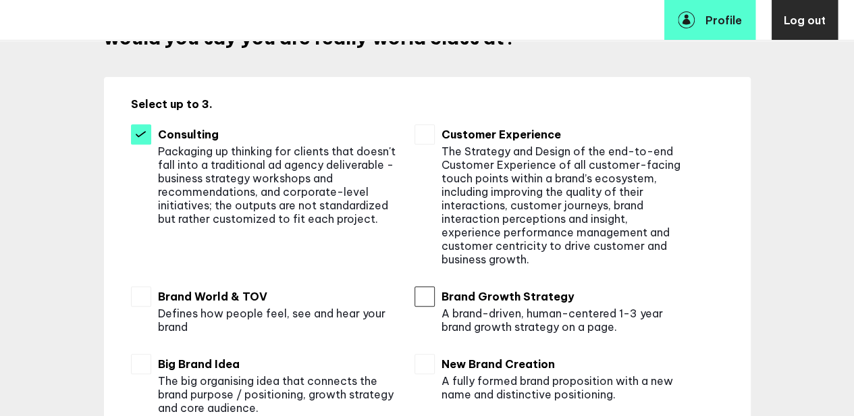
click at [416, 295] on input "checkbox" at bounding box center [425, 296] width 20 height 20
checkbox input "true"
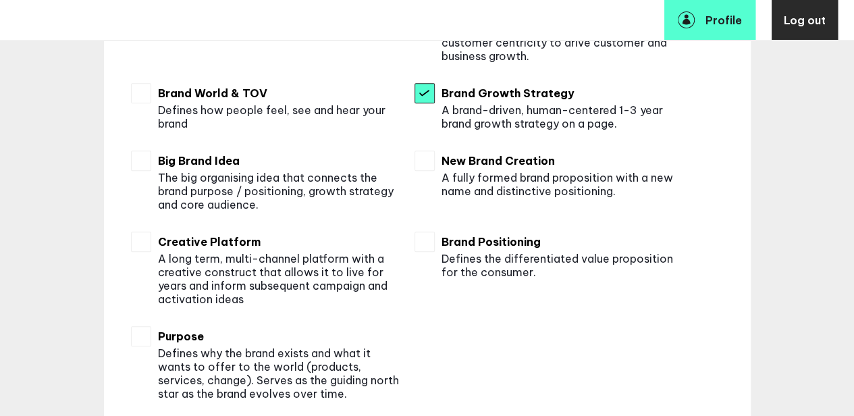
scroll to position [415, 9]
click at [140, 334] on input "checkbox" at bounding box center [141, 335] width 20 height 20
checkbox input "true"
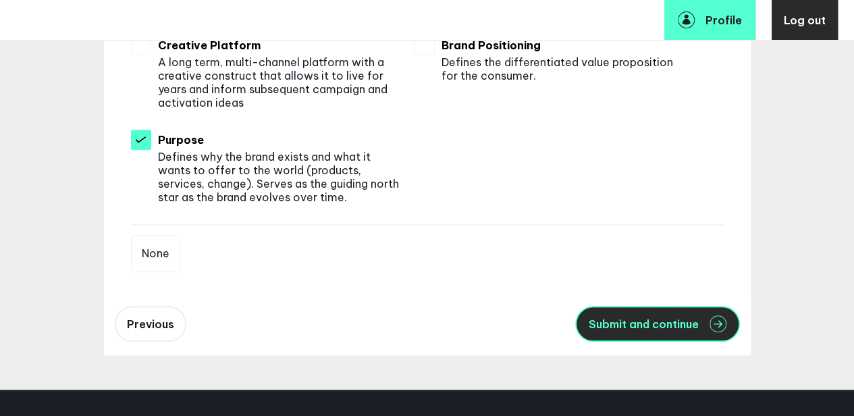
click at [647, 319] on span "Submit and continue" at bounding box center [644, 324] width 110 height 11
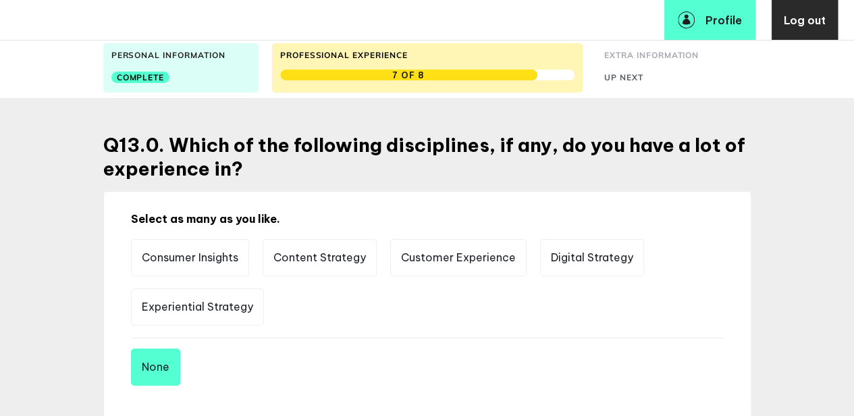
scroll to position [81, 10]
click at [117, 250] on div "Select as many as you like. Consumer Insights Content Strategy Customer Experie…" at bounding box center [427, 298] width 647 height 214
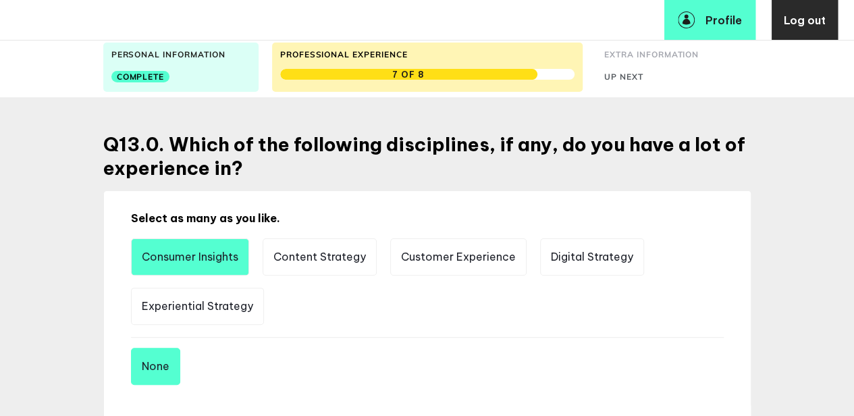
click at [149, 264] on li "Consumer Insights" at bounding box center [190, 256] width 118 height 37
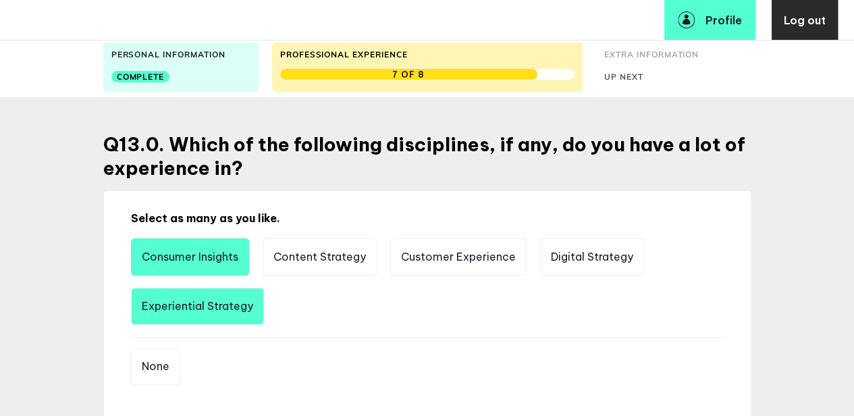
click at [194, 309] on li "Experiential Strategy" at bounding box center [197, 306] width 133 height 37
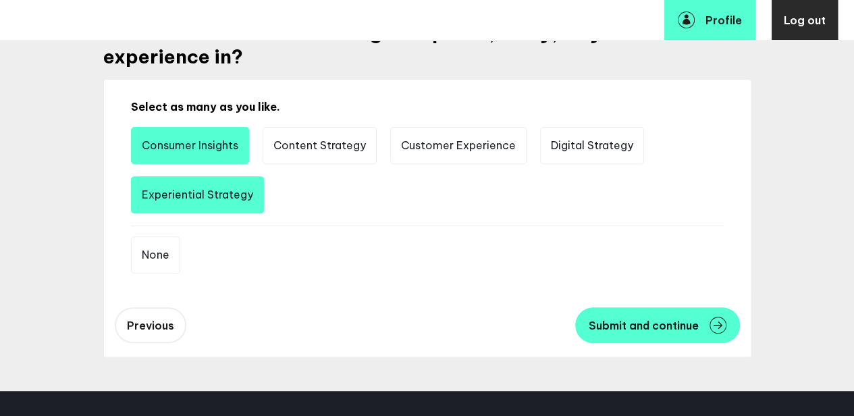
scroll to position [193, 10]
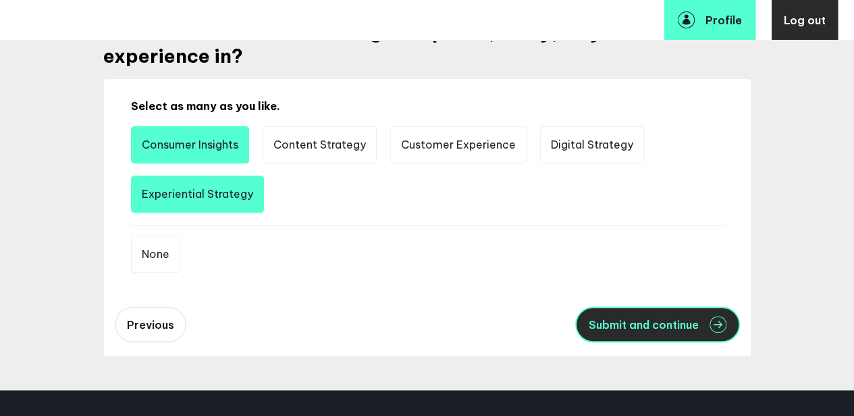
click at [651, 330] on button "Submit and continue" at bounding box center [657, 325] width 165 height 36
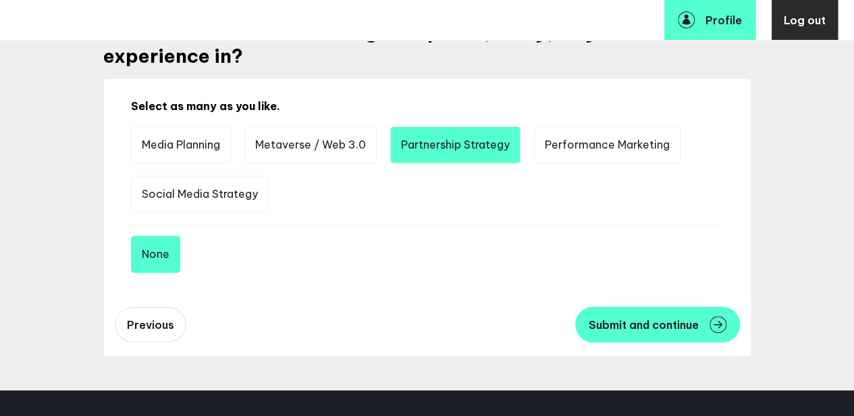
click at [429, 145] on li "Partnership Strategy" at bounding box center [455, 144] width 130 height 37
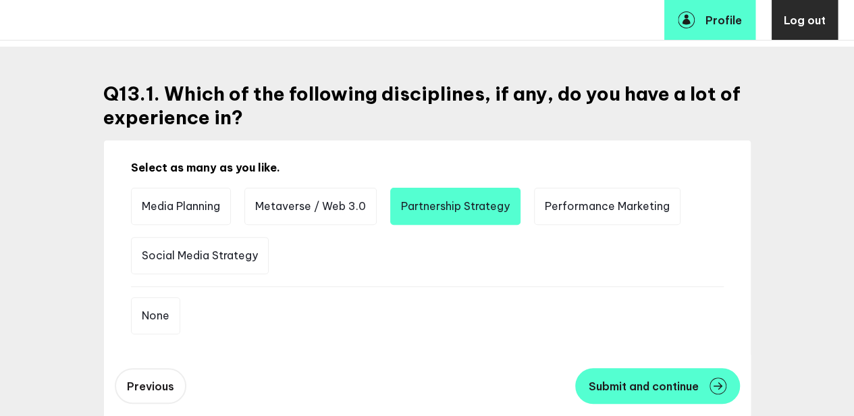
scroll to position [132, 10]
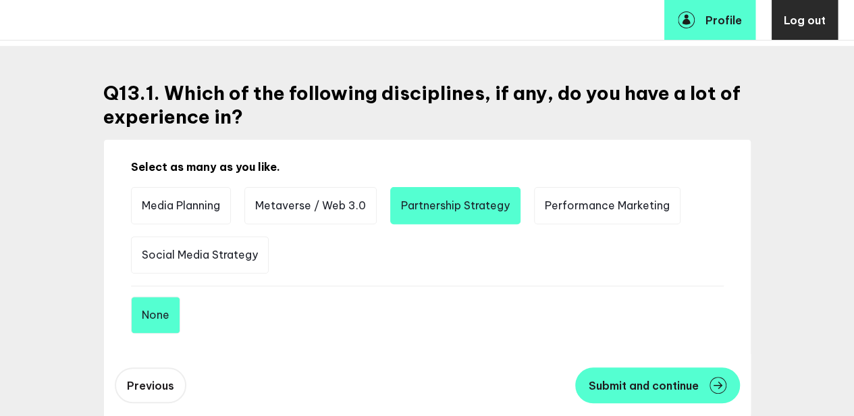
click at [143, 313] on button "None" at bounding box center [155, 314] width 49 height 37
click at [446, 211] on li "Partnership Strategy" at bounding box center [455, 205] width 130 height 37
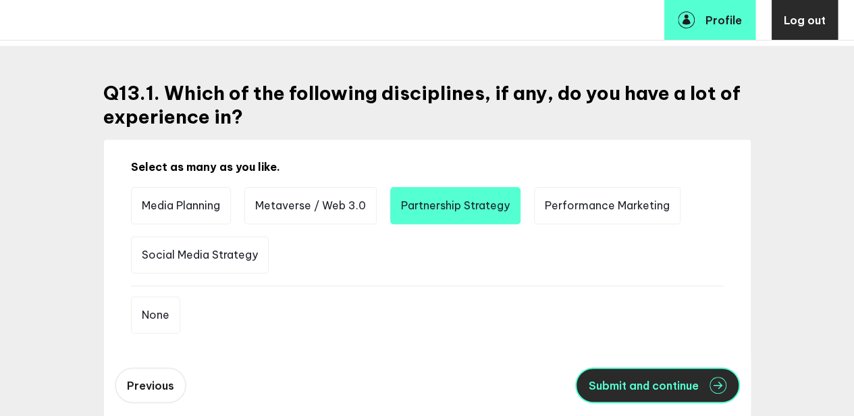
click at [631, 385] on span "Submit and continue" at bounding box center [644, 385] width 110 height 11
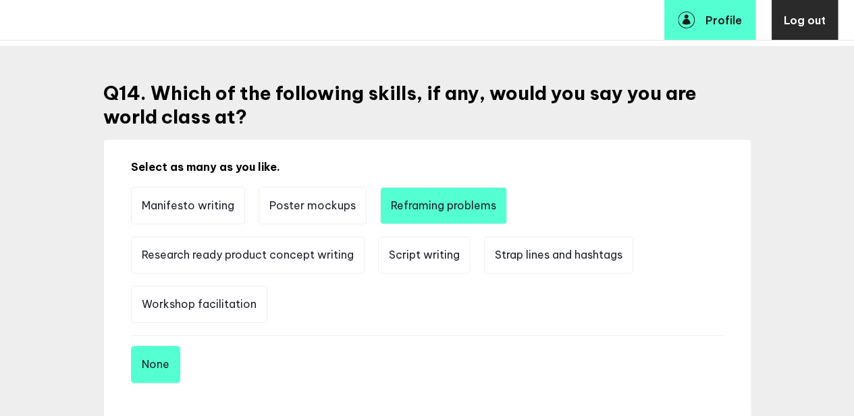
click at [406, 206] on li "Reframing problems" at bounding box center [443, 205] width 127 height 37
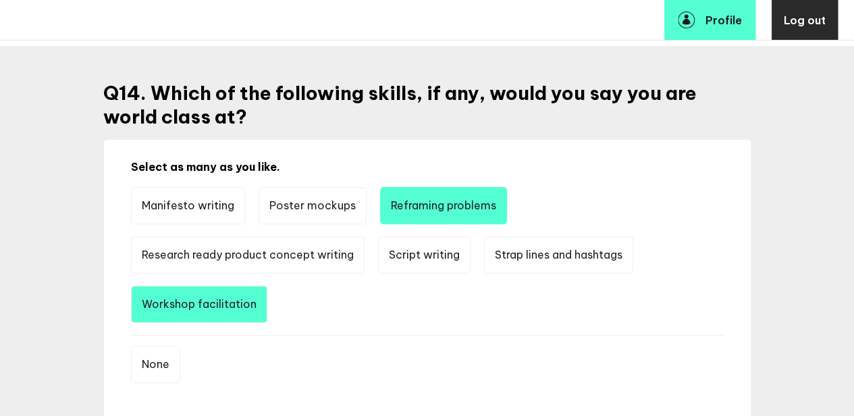
click at [213, 310] on li "Workshop facilitation" at bounding box center [199, 304] width 136 height 37
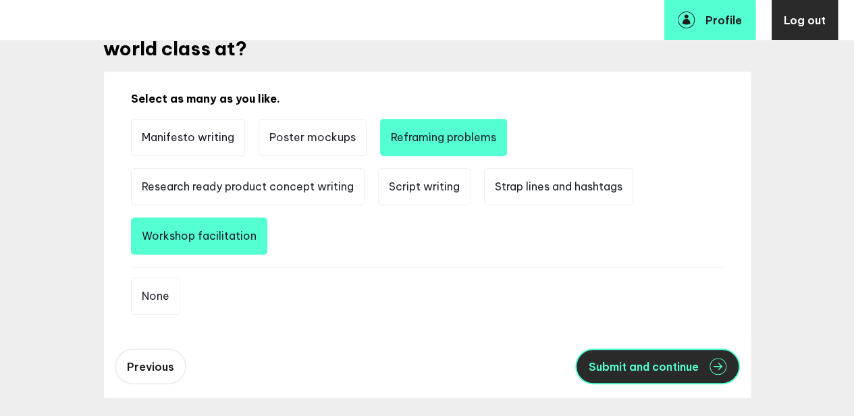
click at [645, 372] on button "Submit and continue" at bounding box center [657, 366] width 165 height 36
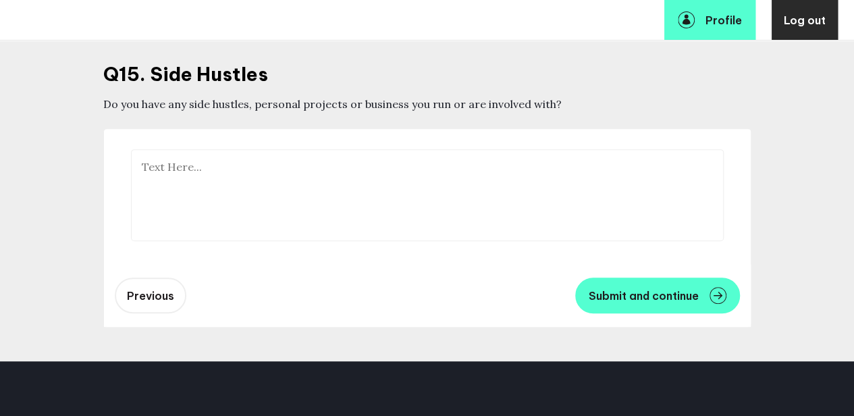
click at [307, 203] on textarea at bounding box center [427, 195] width 593 height 92
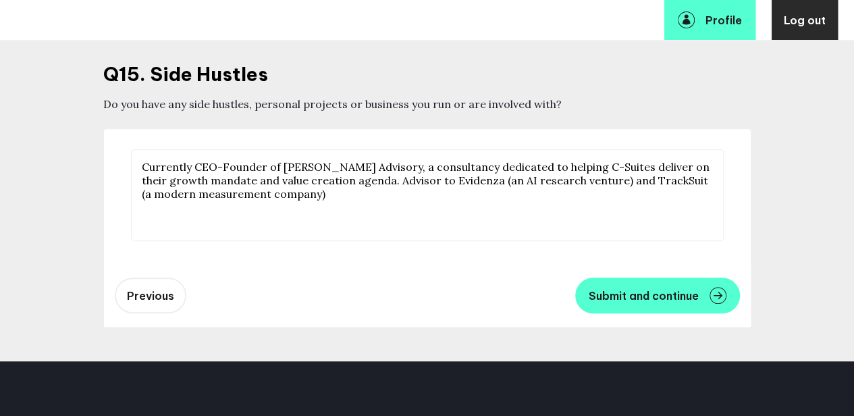
click at [252, 197] on textarea "Currently CEO-Founder of QUINT Advisory, a consultancy dedicated to helping C-S…" at bounding box center [427, 195] width 593 height 92
click at [581, 169] on textarea "Currently CEO-Founder of QUINT Advisory, a consultancy dedicated to helping C-S…" at bounding box center [427, 195] width 593 height 92
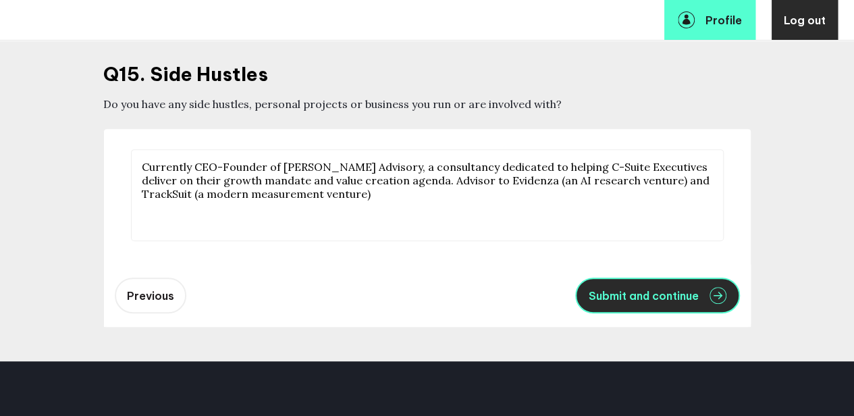
type textarea "Currently CEO-Founder of QUINT Advisory, a consultancy dedicated to helping C-S…"
click at [641, 295] on span "Submit and continue" at bounding box center [644, 295] width 110 height 11
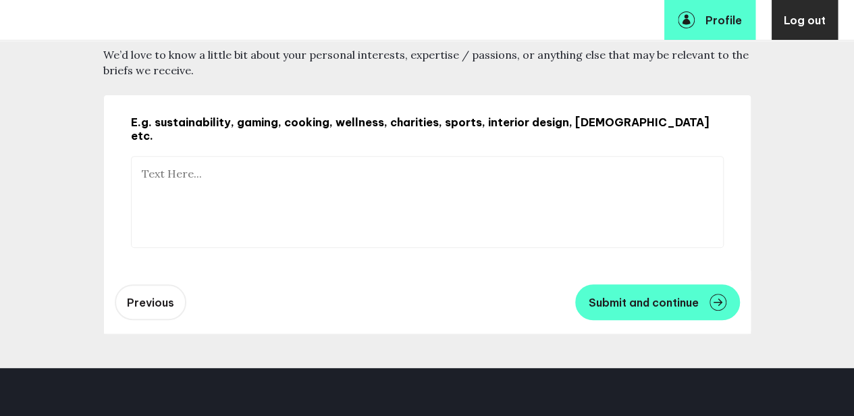
click at [307, 178] on textarea at bounding box center [427, 202] width 593 height 92
type textarea "A"
type textarea "P"
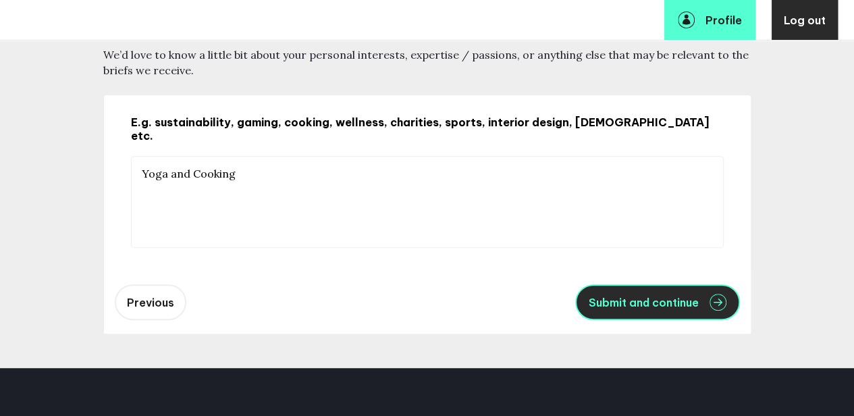
type textarea "Yoga and Cooking"
click at [621, 297] on span "Submit and continue" at bounding box center [644, 302] width 110 height 11
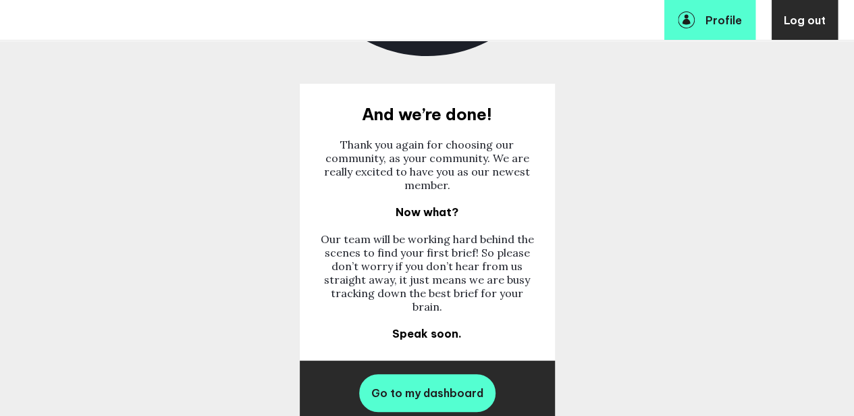
scroll to position [570, 10]
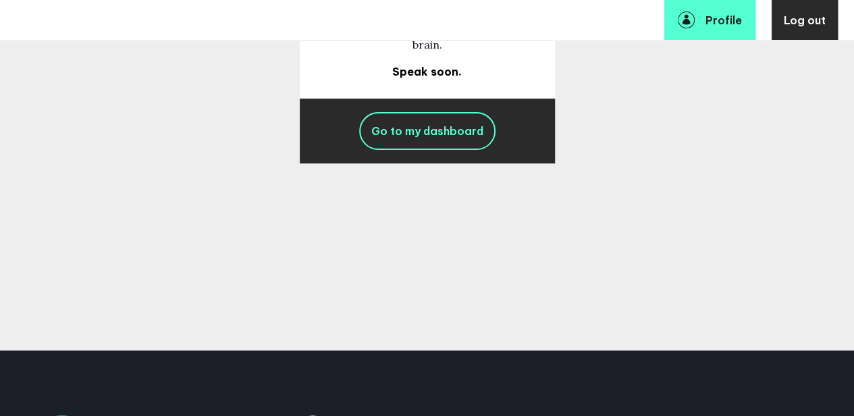
click at [405, 136] on span "Go to my dashboard" at bounding box center [427, 131] width 112 height 14
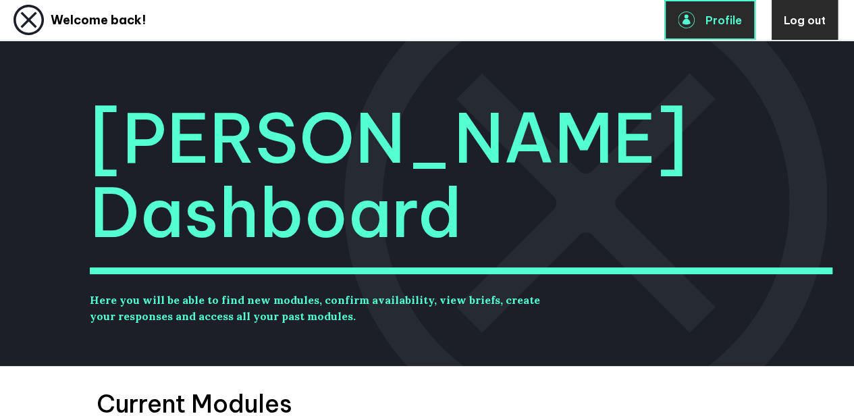
click at [709, 23] on span "Profile" at bounding box center [723, 21] width 36 height 14
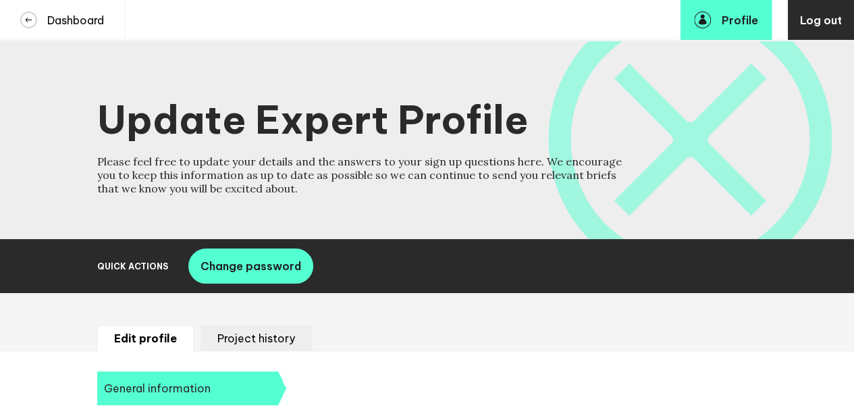
select select "19089"
select select "19085"
select select "14724"
select select "17630"
select select "10164"
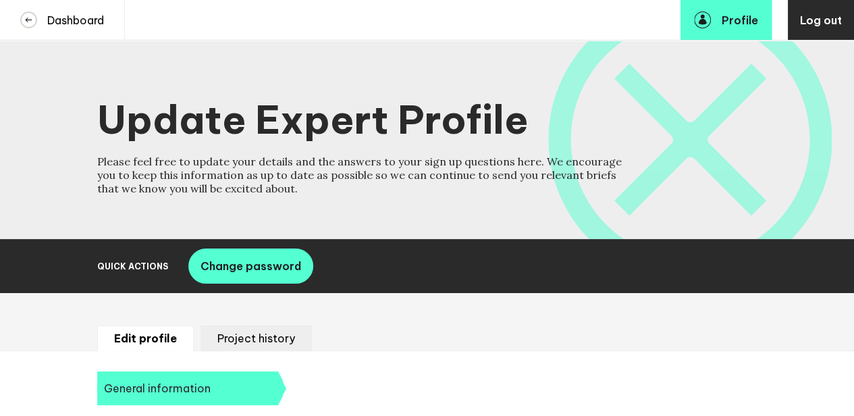
select select "10937"
select select "14666"
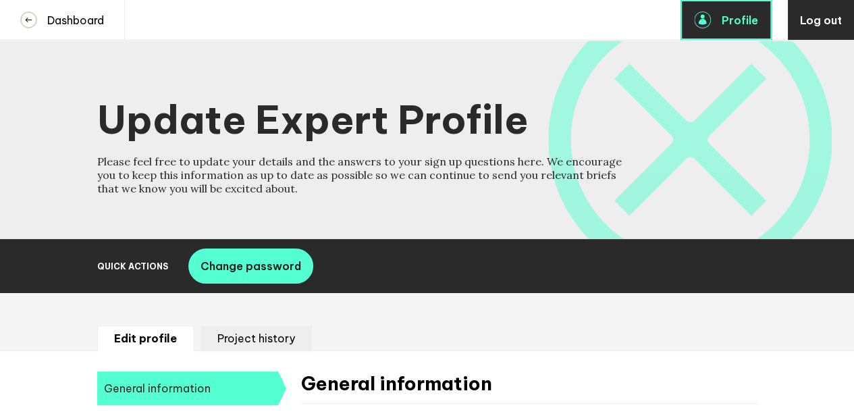
click at [707, 20] on icon at bounding box center [703, 22] width 8 height 6
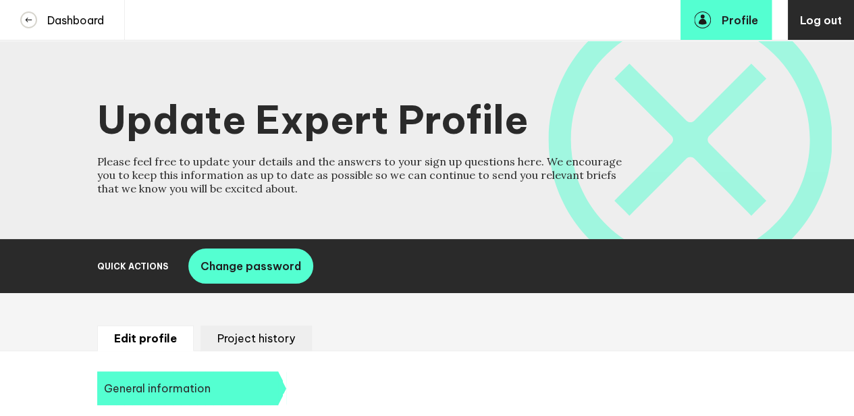
select select "19089"
select select "19085"
select select "14724"
select select "17630"
select select
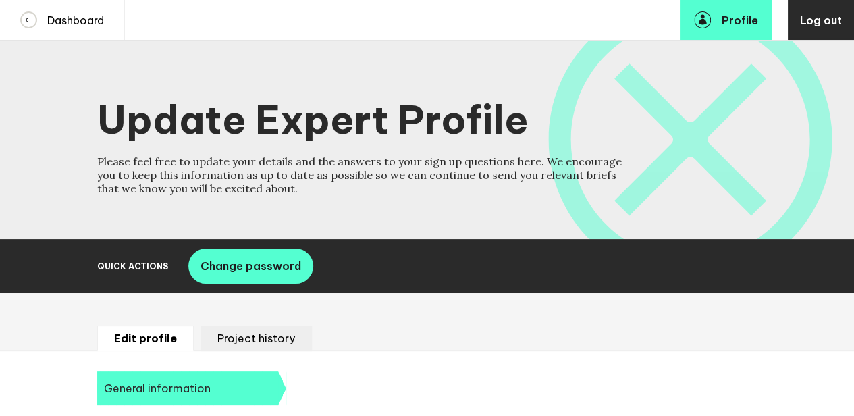
select select
